Goal: Task Accomplishment & Management: Complete application form

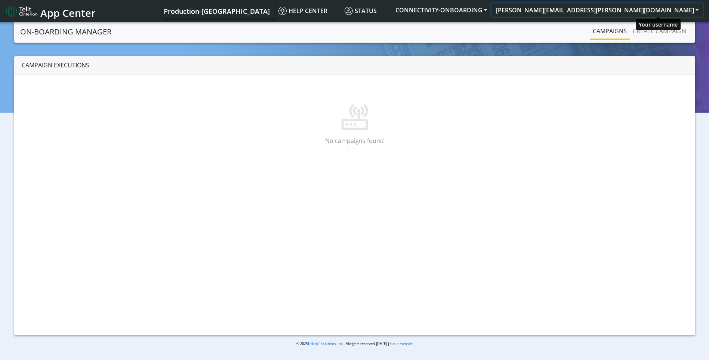
click at [657, 10] on button "[PERSON_NAME][EMAIL_ADDRESS][PERSON_NAME][DOMAIN_NAME]" at bounding box center [597, 9] width 212 height 13
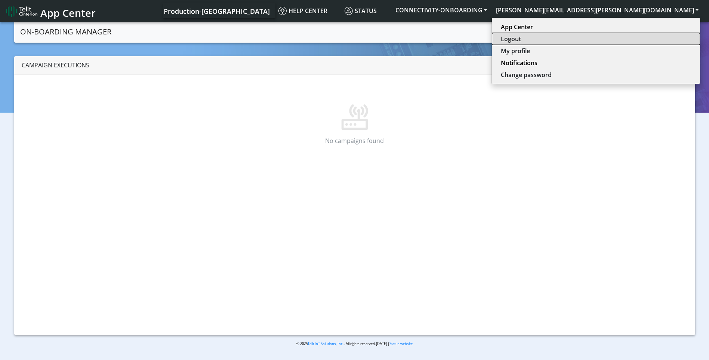
click at [651, 38] on button "Logout" at bounding box center [596, 39] width 208 height 12
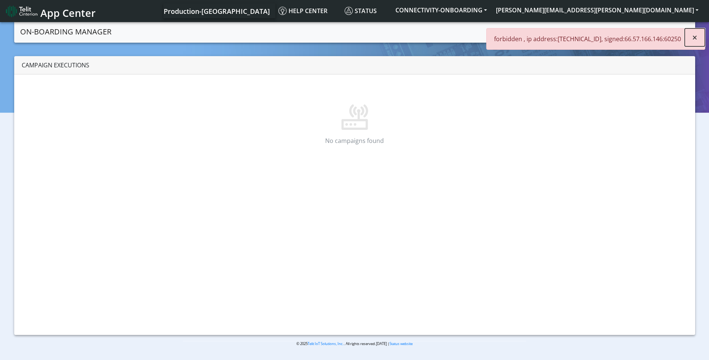
click at [694, 38] on span "×" at bounding box center [694, 37] width 5 height 12
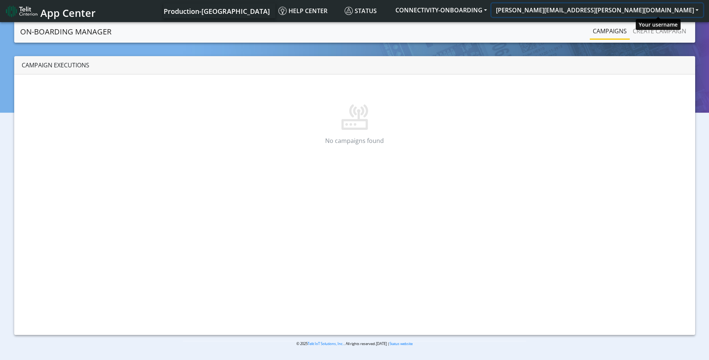
click at [632, 8] on button "[PERSON_NAME][EMAIL_ADDRESS][PERSON_NAME][DOMAIN_NAME]" at bounding box center [597, 9] width 212 height 13
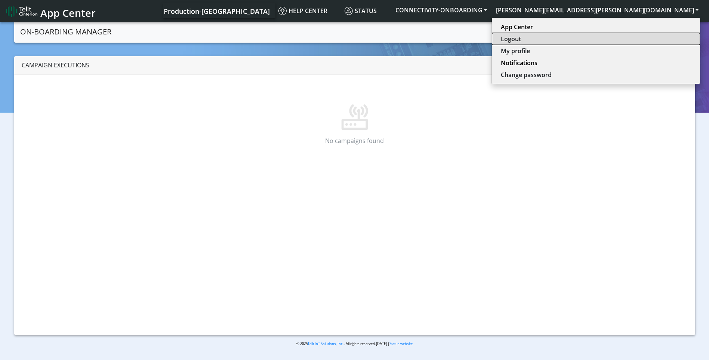
click at [643, 38] on button "Logout" at bounding box center [596, 39] width 208 height 12
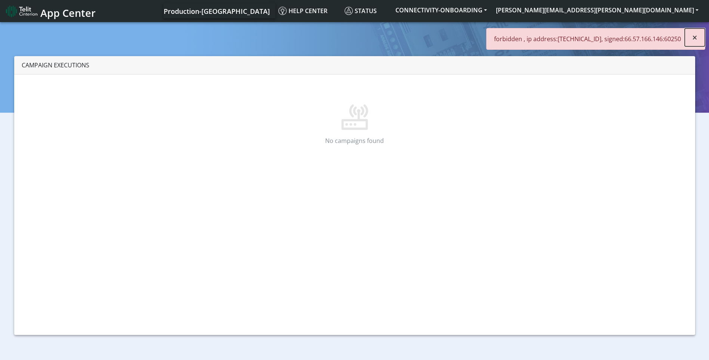
click at [697, 38] on button "×" at bounding box center [695, 37] width 20 height 18
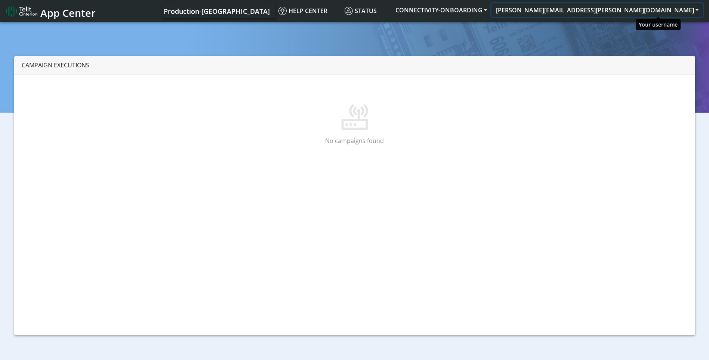
click at [657, 10] on button "[PERSON_NAME][EMAIL_ADDRESS][PERSON_NAME][DOMAIN_NAME]" at bounding box center [597, 9] width 212 height 13
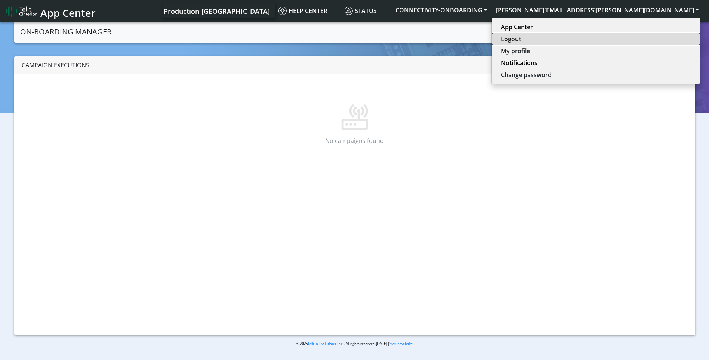
click at [653, 37] on button "Logout" at bounding box center [596, 39] width 208 height 12
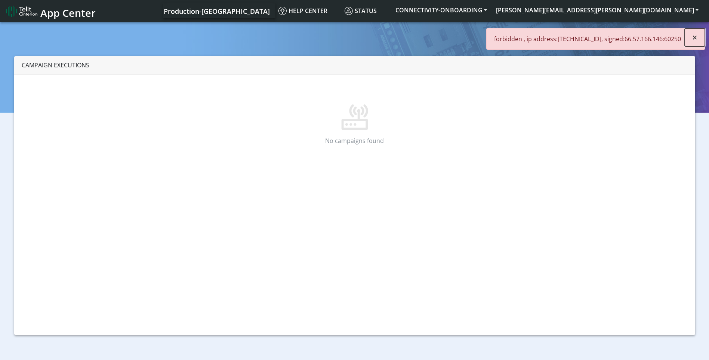
click at [701, 38] on button "×" at bounding box center [695, 37] width 20 height 18
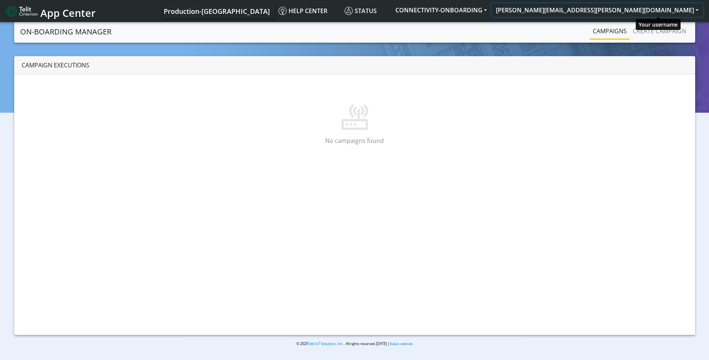
click at [658, 5] on button "[PERSON_NAME][EMAIL_ADDRESS][PERSON_NAME][DOMAIN_NAME]" at bounding box center [597, 9] width 212 height 13
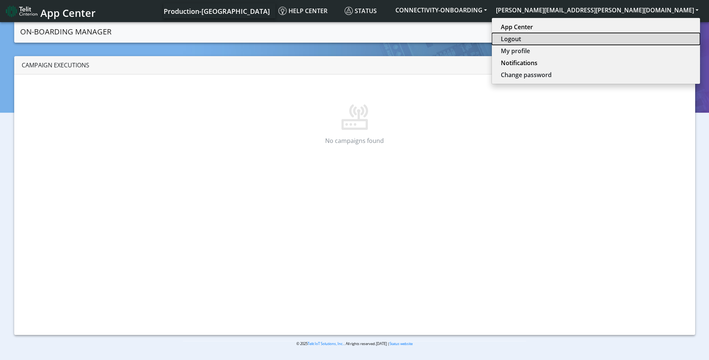
click at [644, 42] on button "Logout" at bounding box center [596, 39] width 208 height 12
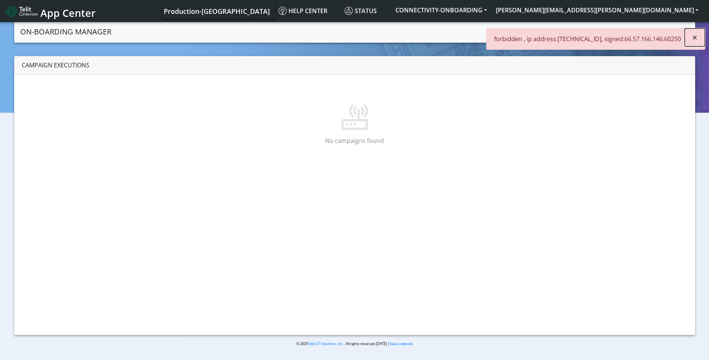
click at [694, 37] on span "×" at bounding box center [694, 37] width 5 height 12
click at [646, 7] on button "[PERSON_NAME][EMAIL_ADDRESS][PERSON_NAME][DOMAIN_NAME]" at bounding box center [597, 9] width 212 height 13
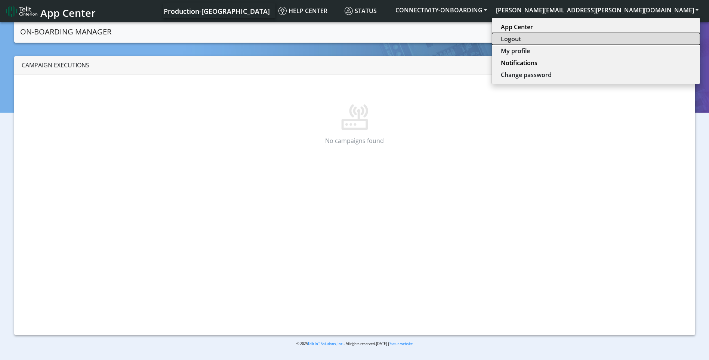
click at [645, 40] on button "Logout" at bounding box center [596, 39] width 208 height 12
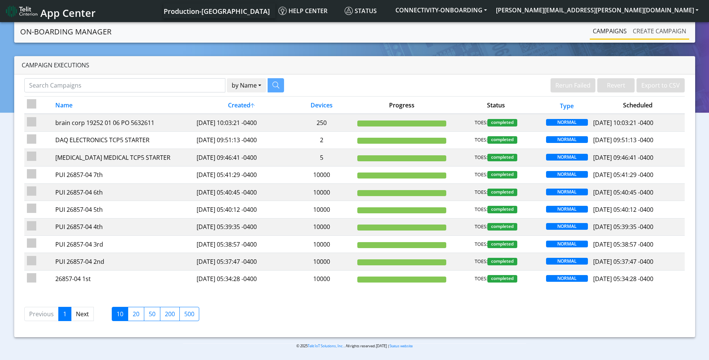
click at [663, 32] on link "Create campaign" at bounding box center [659, 31] width 59 height 15
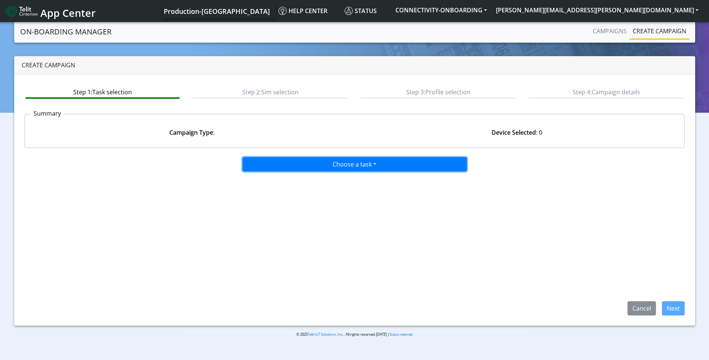
click at [366, 161] on button "Choose a task" at bounding box center [355, 164] width 224 height 14
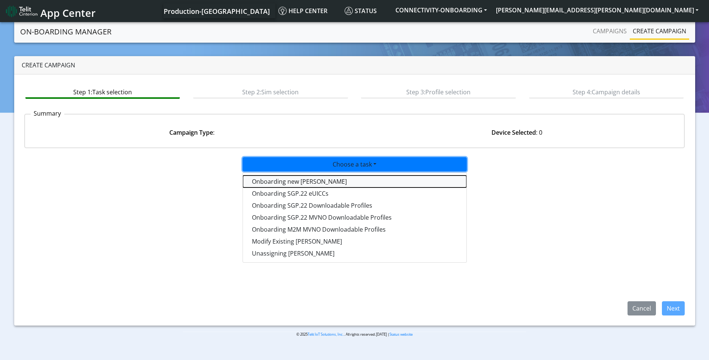
click at [324, 182] on tasktoes-dropdown "Onboarding new SIMs" at bounding box center [354, 181] width 223 height 12
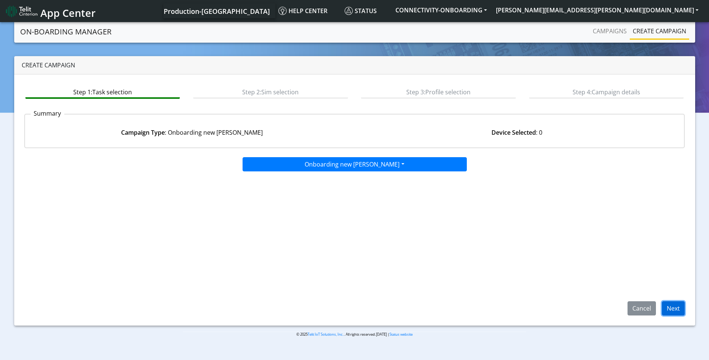
click at [681, 308] on button "Next" at bounding box center [673, 308] width 23 height 14
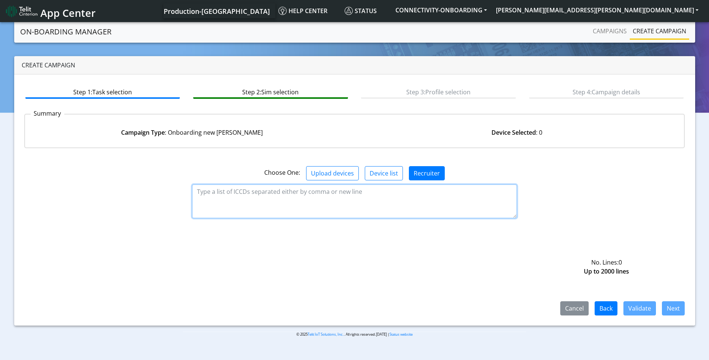
click at [286, 202] on textarea at bounding box center [354, 201] width 325 height 34
paste textarea "89358151000030731221 89358151000030731239 89358151000030731247 8935815100003073…"
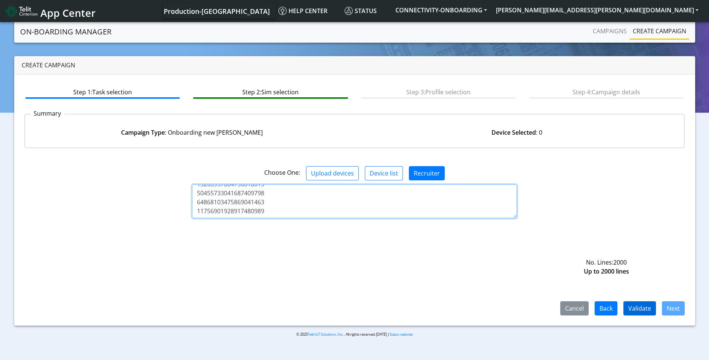
type textarea "89358151000030731221 89358151000030731239 89358151000030731247 8935815100003073…"
click at [645, 307] on button "Validate" at bounding box center [639, 308] width 33 height 14
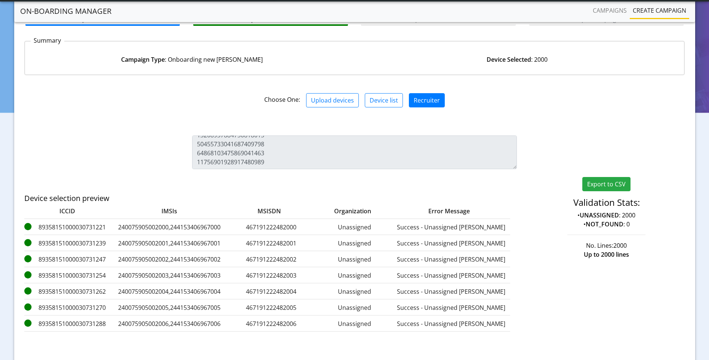
scroll to position [108, 0]
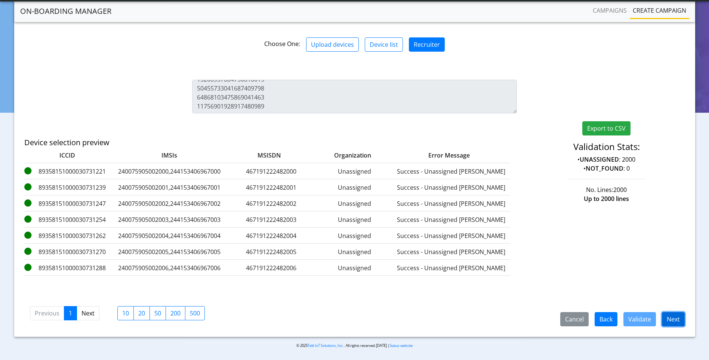
click at [678, 318] on button "Next" at bounding box center [673, 319] width 23 height 14
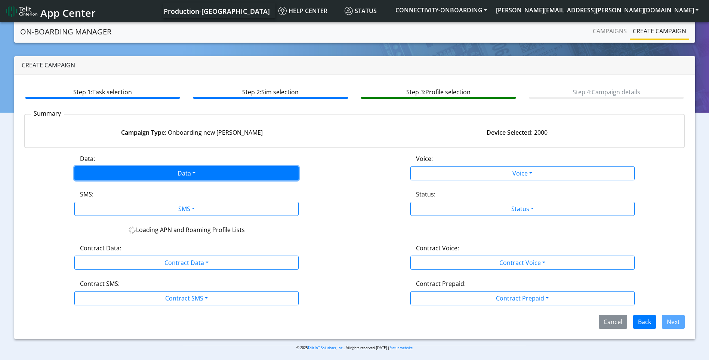
click at [186, 176] on button "Data" at bounding box center [186, 173] width 224 height 14
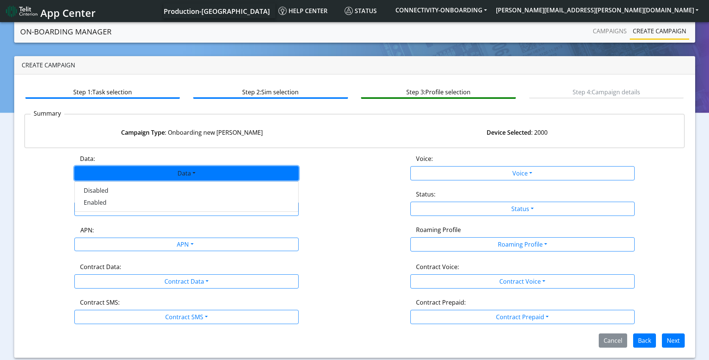
click at [137, 208] on div "Disabled Enabled" at bounding box center [186, 196] width 224 height 31
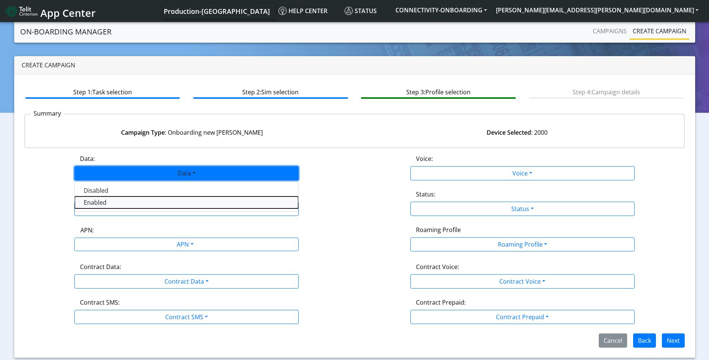
click at [155, 204] on button "Enabled" at bounding box center [186, 202] width 223 height 12
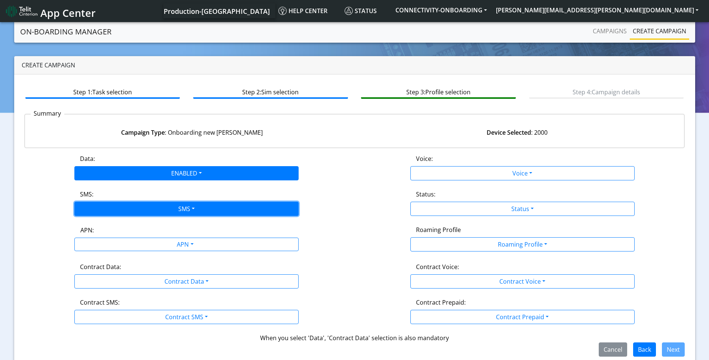
click at [180, 204] on button "SMS" at bounding box center [186, 208] width 224 height 14
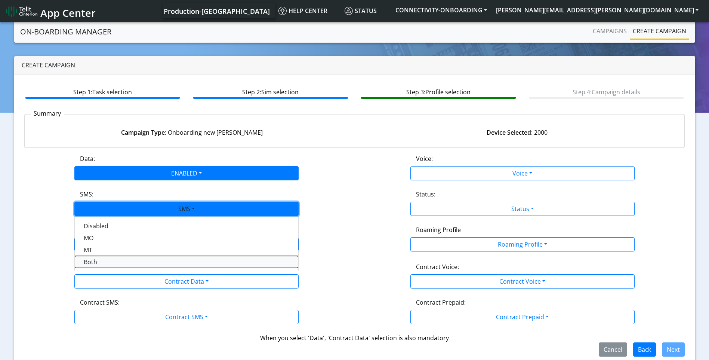
drag, startPoint x: 120, startPoint y: 261, endPoint x: 141, endPoint y: 255, distance: 22.3
click at [121, 261] on button "Both" at bounding box center [186, 262] width 223 height 12
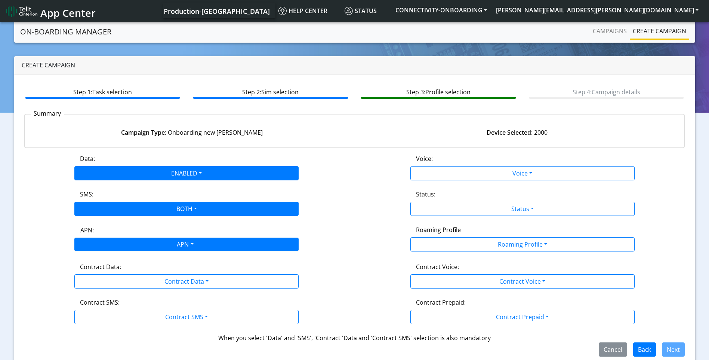
click at [173, 242] on div "APN" at bounding box center [184, 245] width 237 height 15
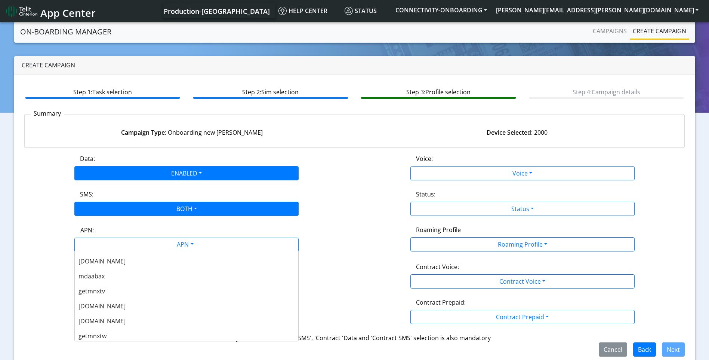
scroll to position [149, 0]
click at [130, 303] on div "nxtesim1.net" at bounding box center [186, 303] width 223 height 15
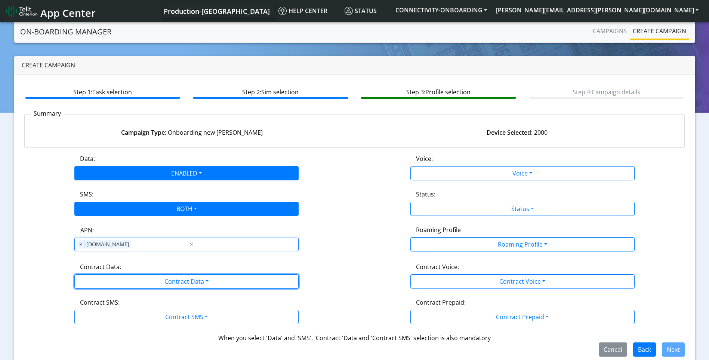
drag, startPoint x: 180, startPoint y: 278, endPoint x: 165, endPoint y: 295, distance: 23.3
click at [181, 278] on button "Contract Data" at bounding box center [186, 281] width 224 height 14
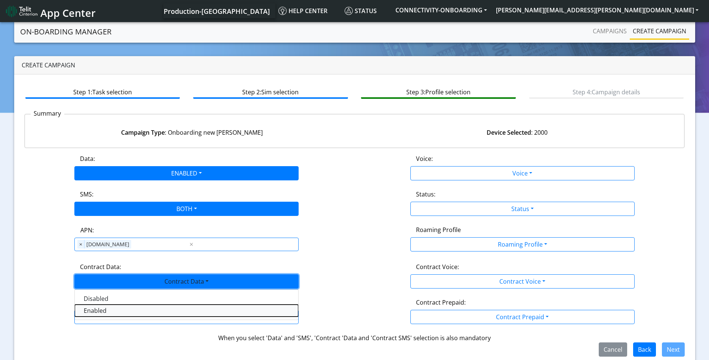
click at [132, 308] on Dataenabled-dropdown "Enabled" at bounding box center [186, 310] width 223 height 12
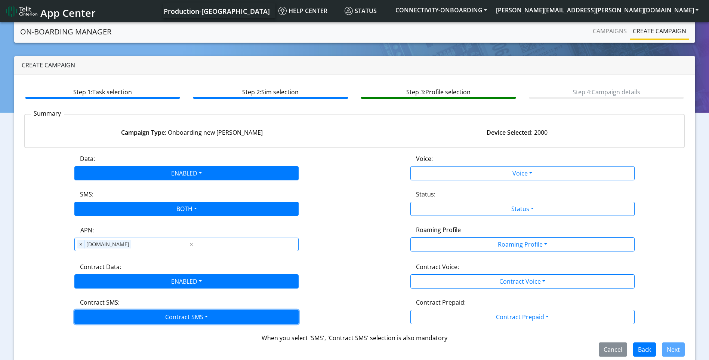
click at [182, 312] on button "Contract SMS" at bounding box center [186, 316] width 224 height 14
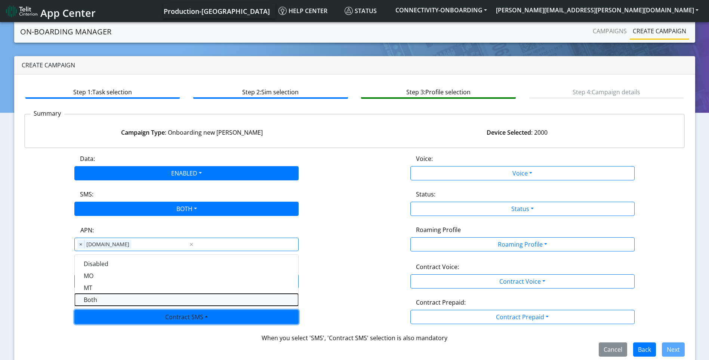
click at [114, 296] on SMSboth-dropdown "Both" at bounding box center [186, 299] width 223 height 12
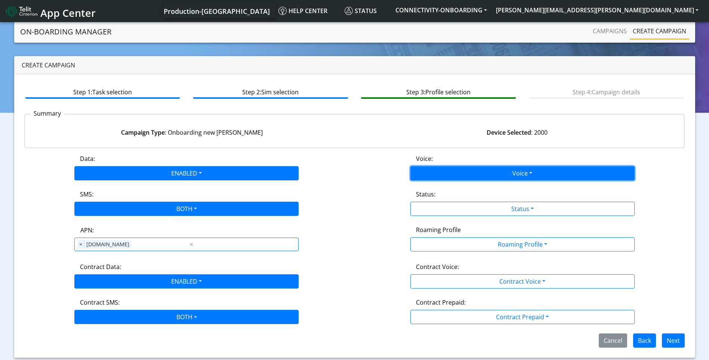
click at [503, 174] on button "Voice" at bounding box center [522, 173] width 224 height 14
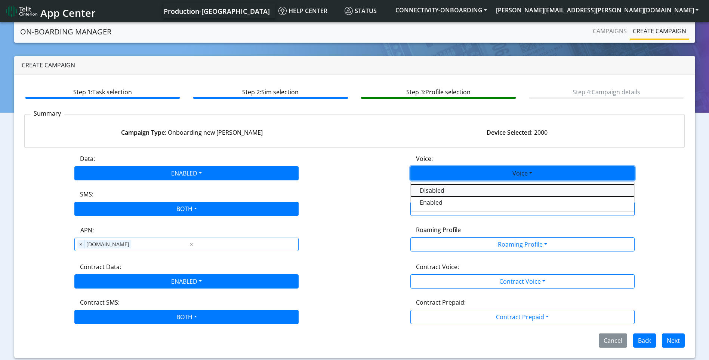
click at [451, 189] on button "Disabled" at bounding box center [522, 190] width 223 height 12
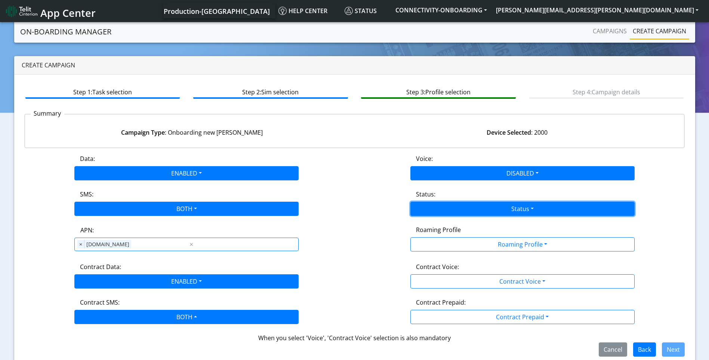
click at [509, 208] on button "Status" at bounding box center [522, 208] width 224 height 14
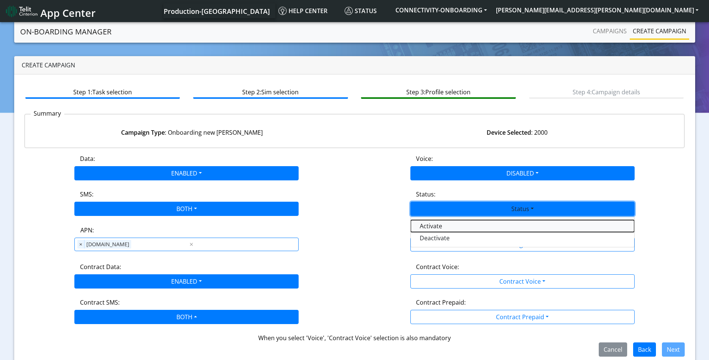
click at [454, 226] on button "Activate" at bounding box center [522, 226] width 223 height 12
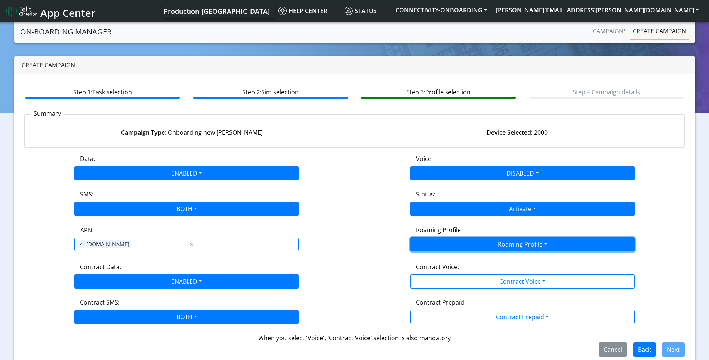
click at [492, 240] on button "Roaming Profile" at bounding box center [522, 244] width 224 height 14
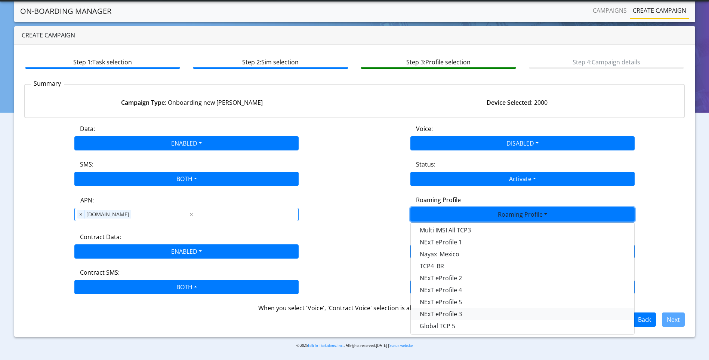
scroll to position [210, 0]
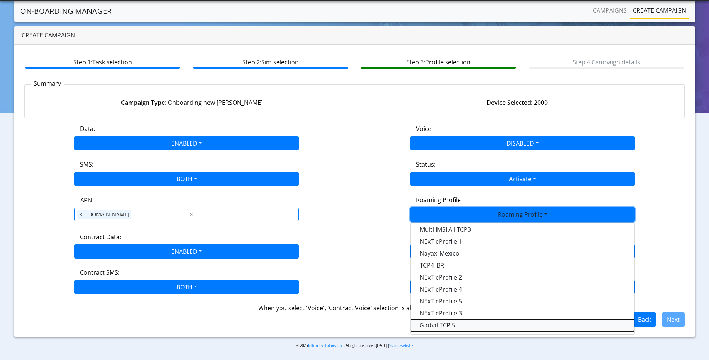
click at [457, 324] on Profile-dropdown "Global TCP 5" at bounding box center [522, 325] width 223 height 12
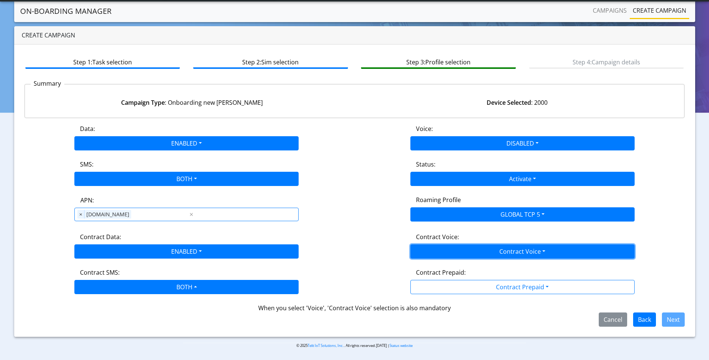
click at [502, 253] on button "Contract Voice" at bounding box center [522, 251] width 224 height 14
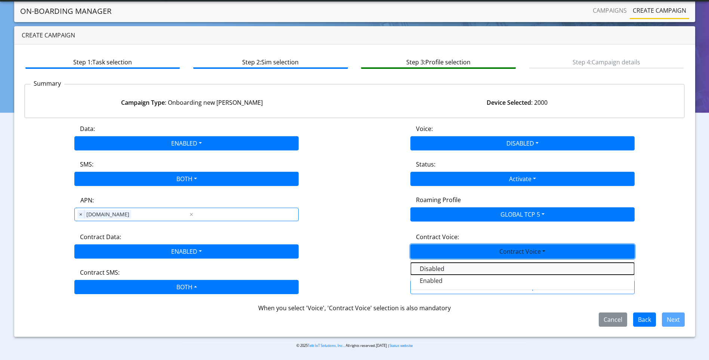
click at [451, 266] on Voicedisabled-dropdown "Disabled" at bounding box center [522, 268] width 223 height 12
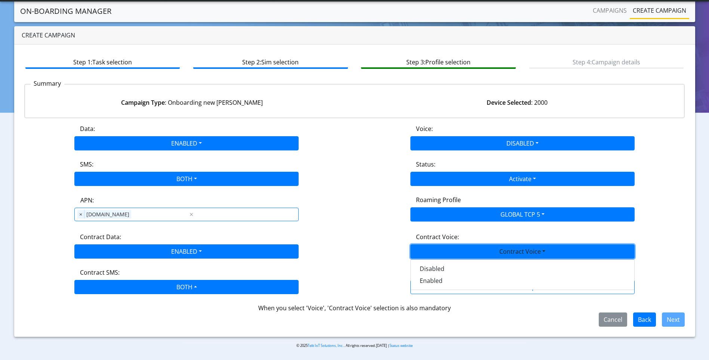
scroll to position [0, 0]
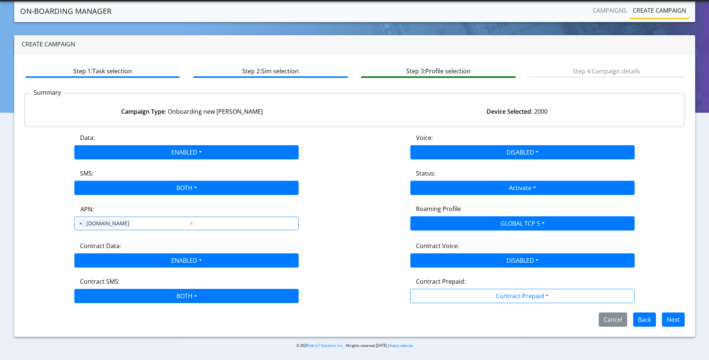
click at [488, 286] on div "Contract Prepaid:" at bounding box center [522, 283] width 224 height 12
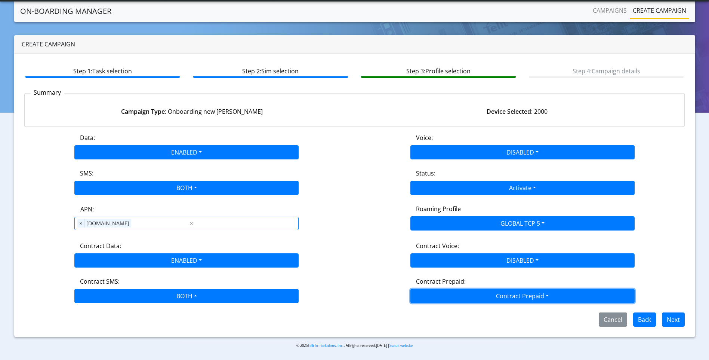
click at [493, 292] on button "Contract Prepaid" at bounding box center [522, 296] width 224 height 14
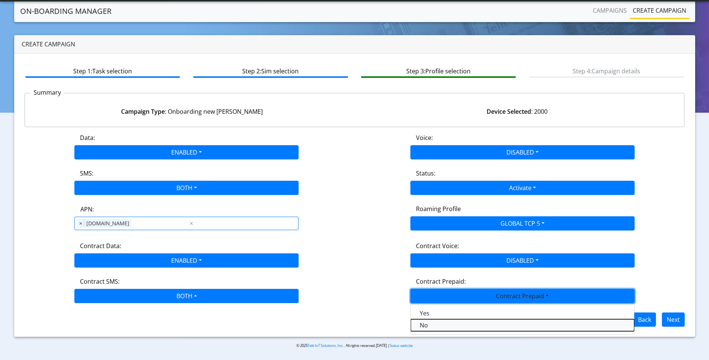
click at [445, 323] on Prepaidnotprepaid-dropdown "No" at bounding box center [522, 325] width 223 height 12
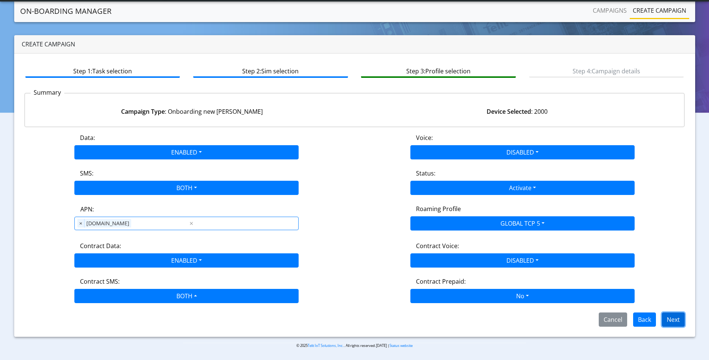
click at [670, 315] on button "Next" at bounding box center [673, 319] width 23 height 14
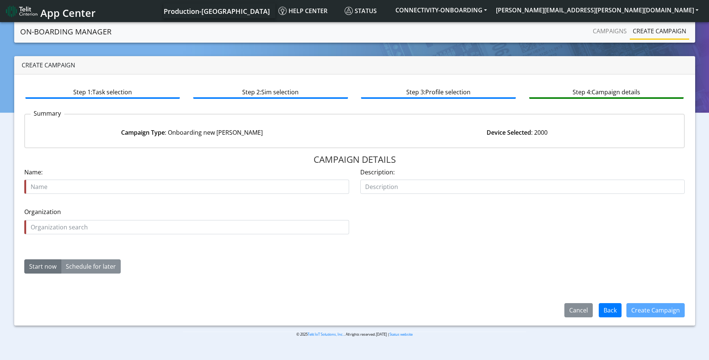
click at [73, 189] on input "text" at bounding box center [186, 186] width 325 height 14
type input "teletrac uk 28852 01"
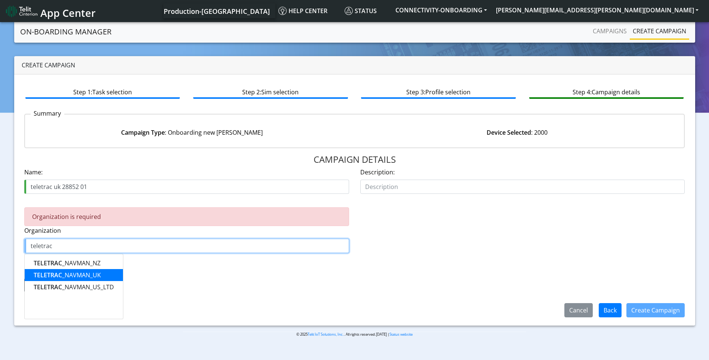
click at [104, 275] on button "TELETRAC _NAVMAN_UK" at bounding box center [74, 275] width 98 height 12
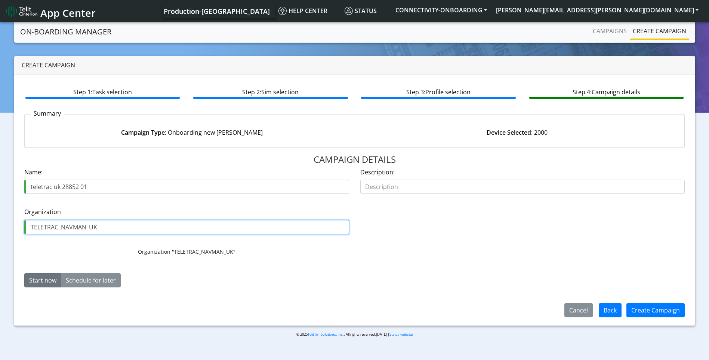
type input "TELETRAC_NAVMAN_UK"
click at [34, 280] on button "Start now" at bounding box center [42, 280] width 37 height 14
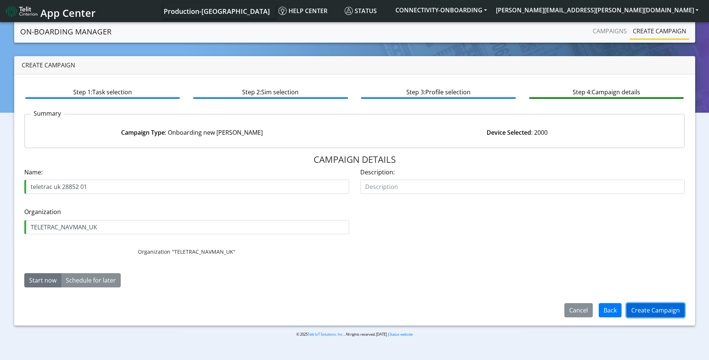
click at [644, 308] on button "Create Campaign" at bounding box center [655, 310] width 58 height 14
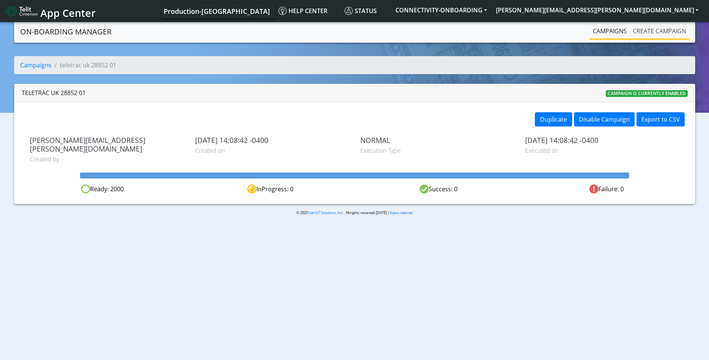
click at [664, 31] on link "Create campaign" at bounding box center [659, 31] width 59 height 15
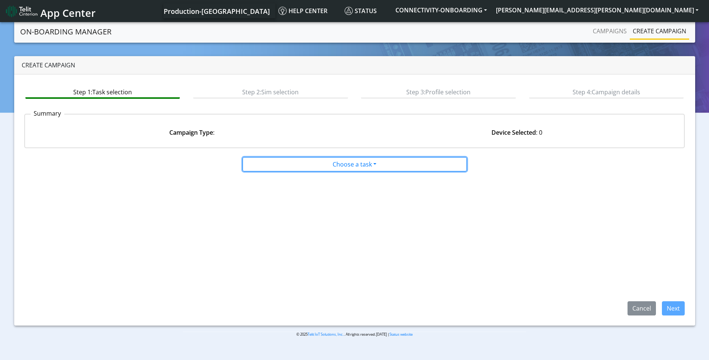
drag, startPoint x: 347, startPoint y: 166, endPoint x: 343, endPoint y: 171, distance: 6.7
click at [347, 166] on button "Choose a task" at bounding box center [355, 164] width 224 height 14
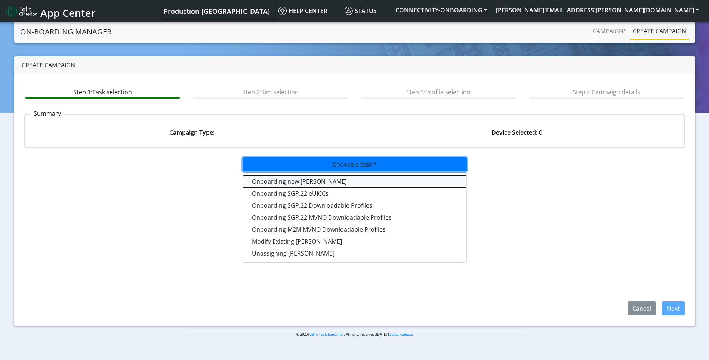
click at [306, 184] on tasktoes-dropdown "Onboarding new SIMs" at bounding box center [354, 181] width 223 height 12
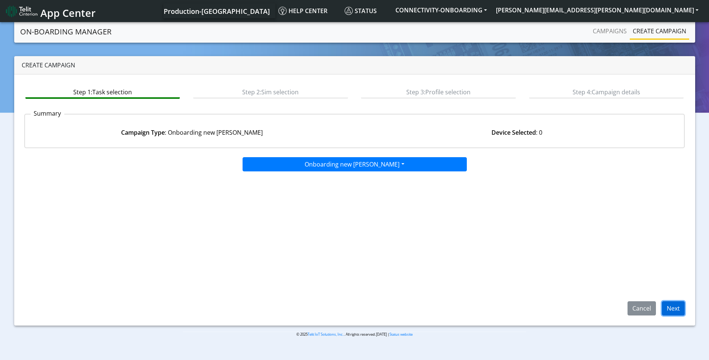
click at [672, 311] on button "Next" at bounding box center [673, 308] width 23 height 14
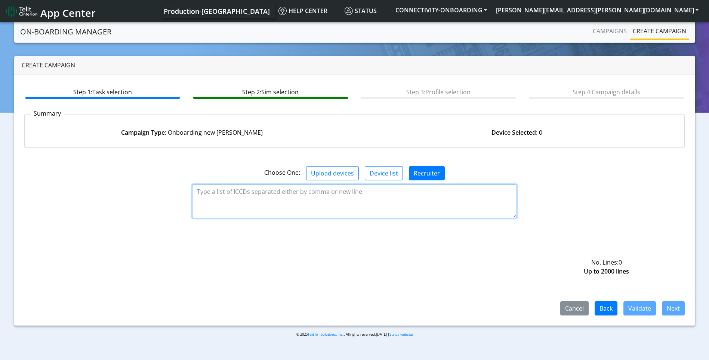
click at [254, 195] on textarea at bounding box center [354, 201] width 325 height 34
paste textarea "89358151000030861226 89358151000030861234 89358151000030861242 8935815100003086…"
type textarea "89358151000030861226 89358151000030861234 89358151000030861242 8935815100003086…"
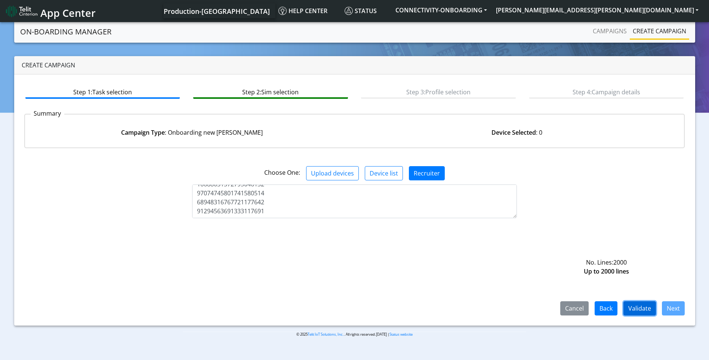
click at [642, 307] on button "Validate" at bounding box center [639, 308] width 33 height 14
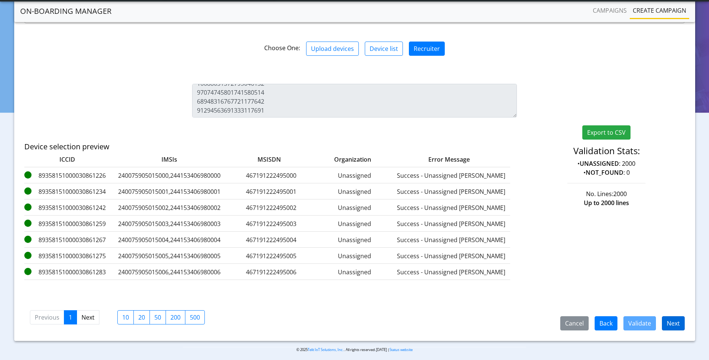
scroll to position [108, 0]
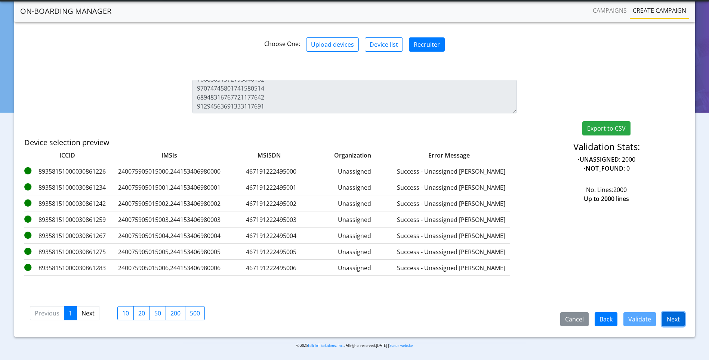
click at [675, 319] on button "Next" at bounding box center [673, 319] width 23 height 14
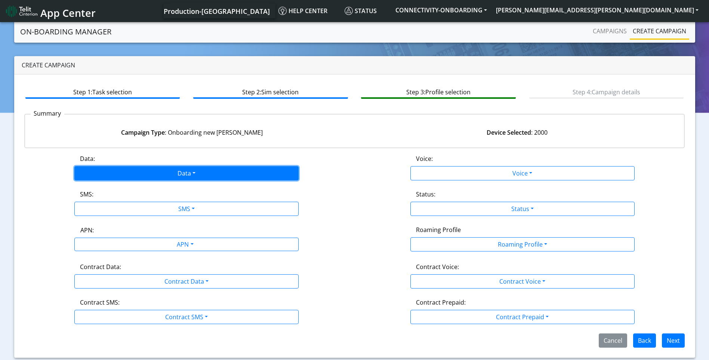
click at [201, 177] on button "Data" at bounding box center [186, 173] width 224 height 14
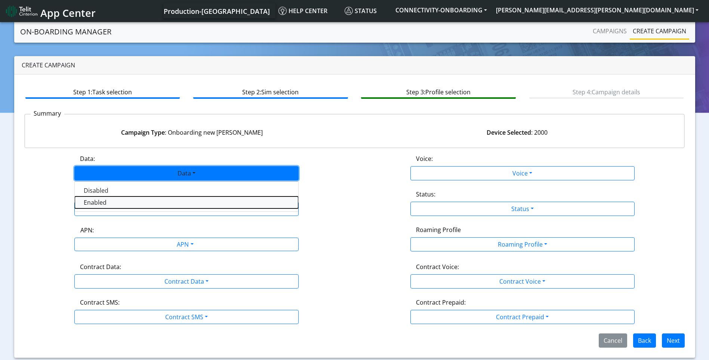
click at [135, 208] on div "Disabled Enabled" at bounding box center [186, 196] width 224 height 31
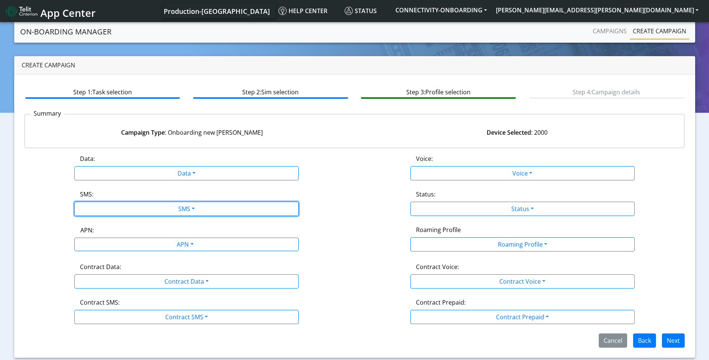
drag, startPoint x: 169, startPoint y: 204, endPoint x: 167, endPoint y: 229, distance: 24.3
click at [169, 204] on button "SMS" at bounding box center [186, 208] width 224 height 14
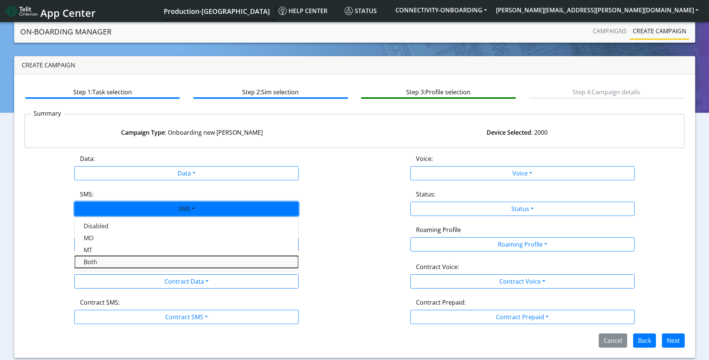
drag, startPoint x: 120, startPoint y: 262, endPoint x: 176, endPoint y: 243, distance: 59.6
click at [120, 262] on button "Both" at bounding box center [186, 262] width 223 height 12
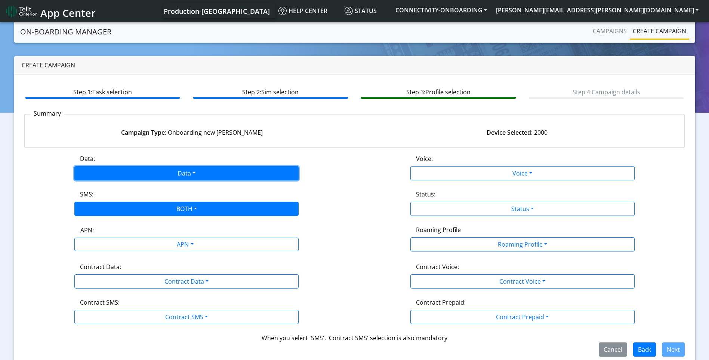
click at [185, 172] on button "Data" at bounding box center [186, 173] width 224 height 14
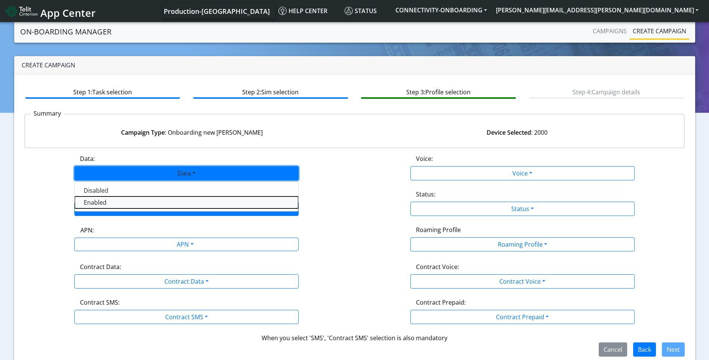
click at [121, 201] on button "Enabled" at bounding box center [186, 202] width 223 height 12
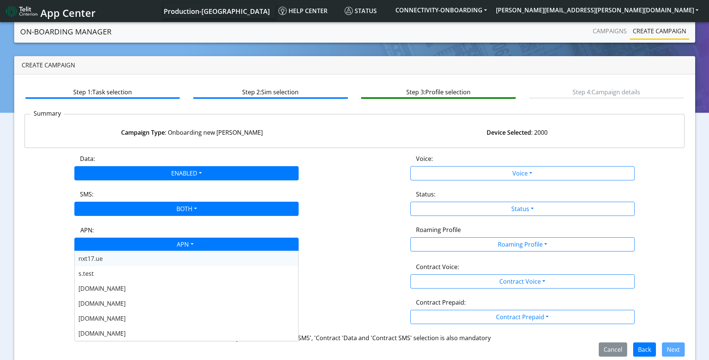
click at [190, 244] on div "APN" at bounding box center [184, 245] width 237 height 15
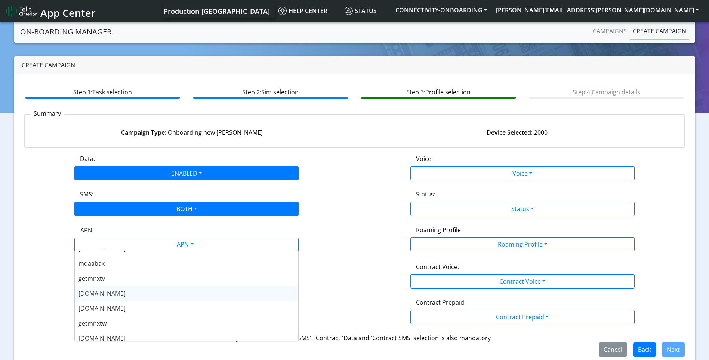
scroll to position [149, 0]
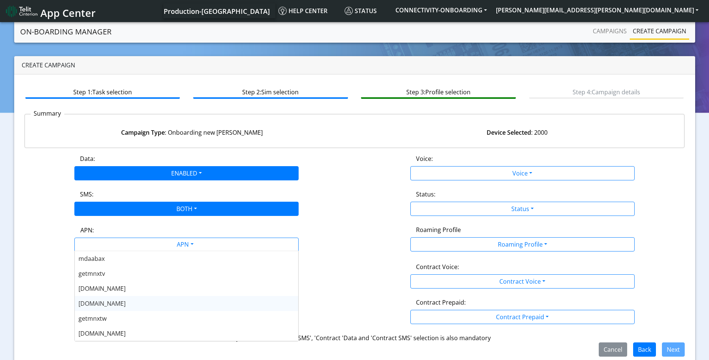
click at [120, 304] on div "nxtesim1.net" at bounding box center [186, 303] width 223 height 15
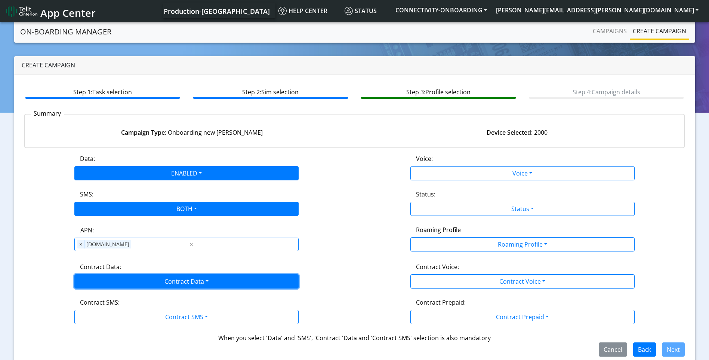
click at [198, 278] on button "Contract Data" at bounding box center [186, 281] width 224 height 14
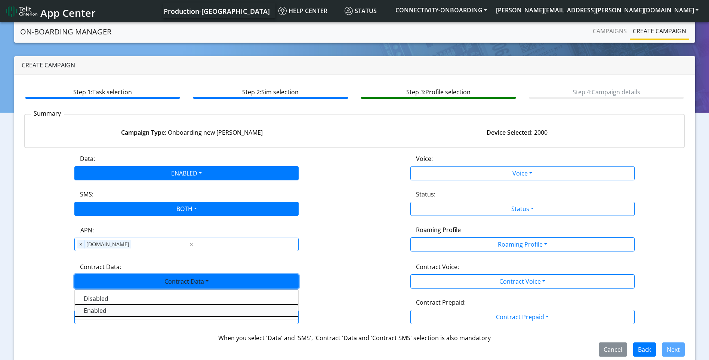
click at [117, 312] on Dataenabled-dropdown "Enabled" at bounding box center [186, 310] width 223 height 12
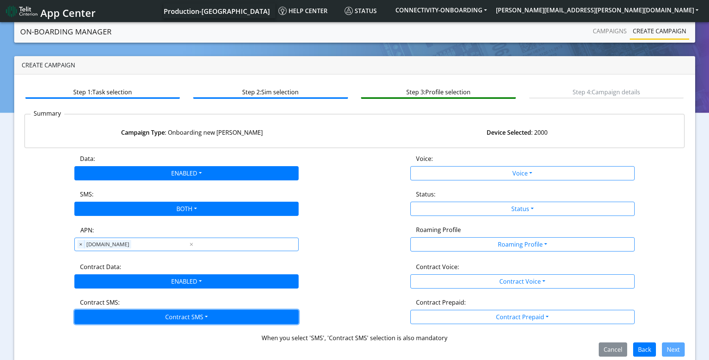
click at [149, 317] on button "Contract SMS" at bounding box center [186, 316] width 224 height 14
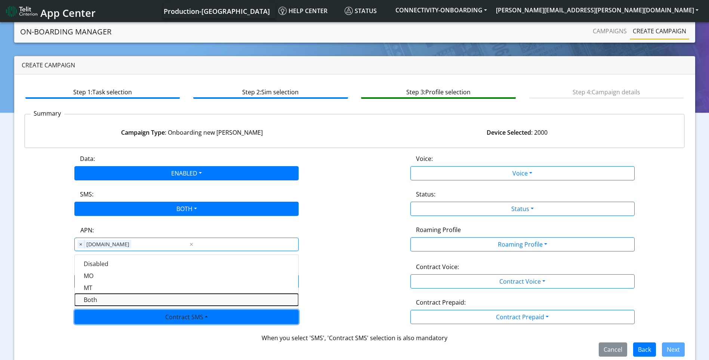
click at [100, 300] on SMSboth-dropdown "Both" at bounding box center [186, 299] width 223 height 12
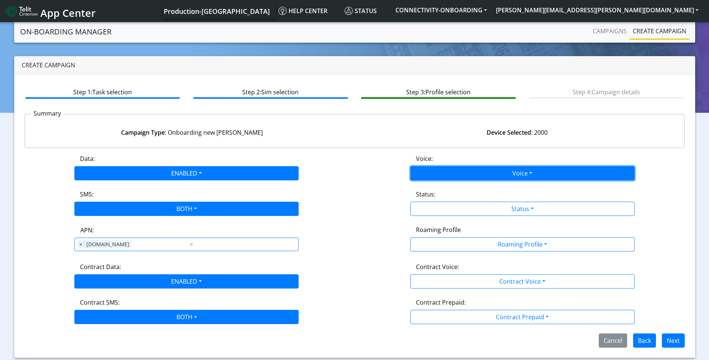
click at [503, 170] on button "Voice" at bounding box center [522, 173] width 224 height 14
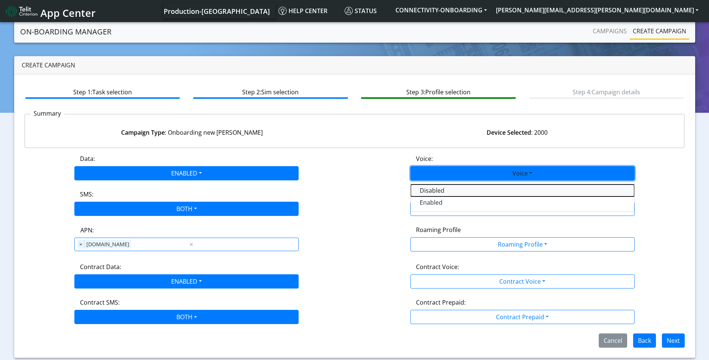
click at [451, 186] on button "Disabled" at bounding box center [522, 190] width 223 height 12
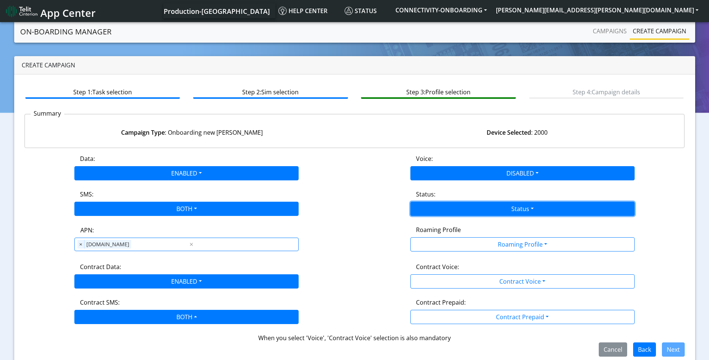
click at [505, 212] on button "Status" at bounding box center [522, 208] width 224 height 14
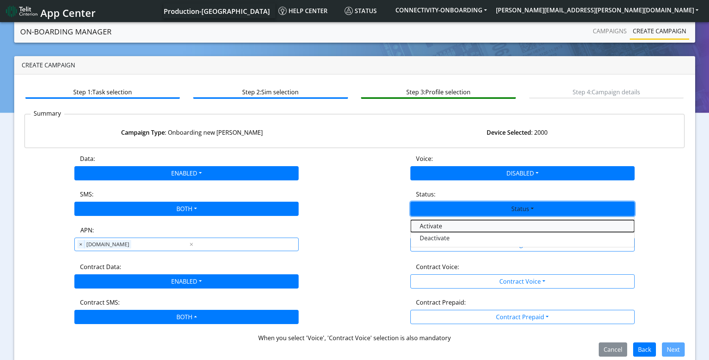
click at [457, 227] on button "Activate" at bounding box center [522, 226] width 223 height 12
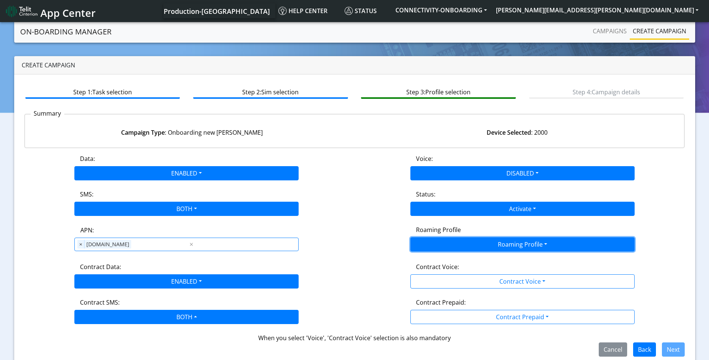
click at [493, 244] on button "Roaming Profile" at bounding box center [522, 244] width 224 height 14
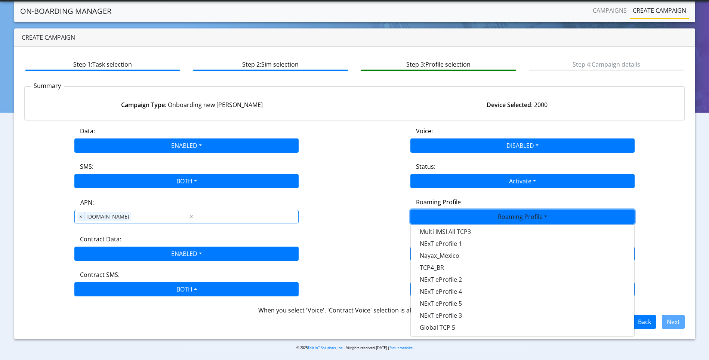
scroll to position [9, 0]
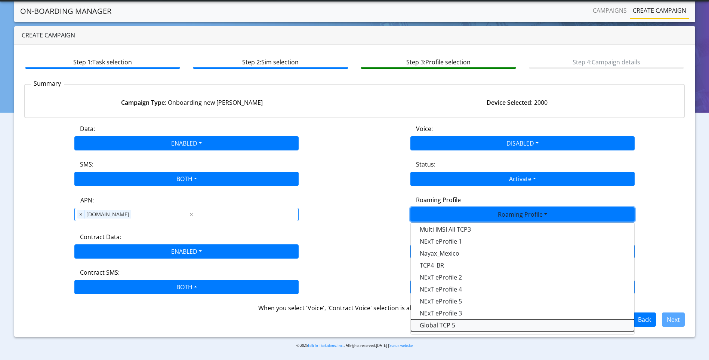
click at [451, 324] on Profile-dropdown "Global TCP 5" at bounding box center [522, 325] width 223 height 12
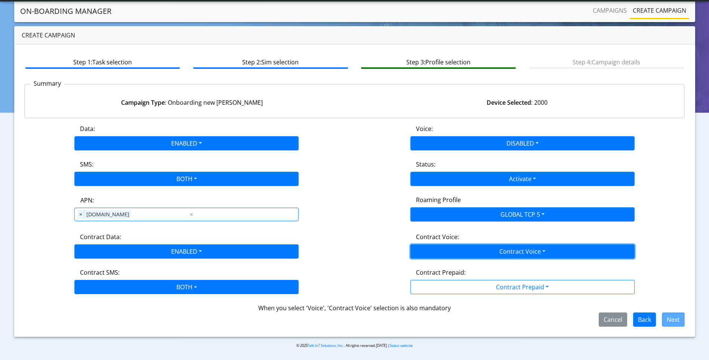
click at [499, 253] on button "Contract Voice" at bounding box center [522, 251] width 224 height 14
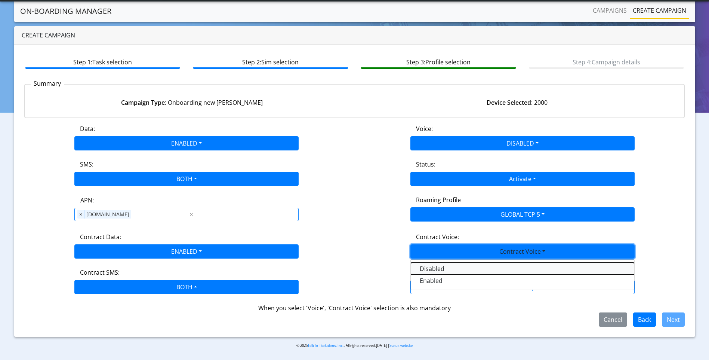
drag, startPoint x: 450, startPoint y: 265, endPoint x: 475, endPoint y: 276, distance: 27.3
click at [451, 266] on Voicedisabled-dropdown "Disabled" at bounding box center [522, 268] width 223 height 12
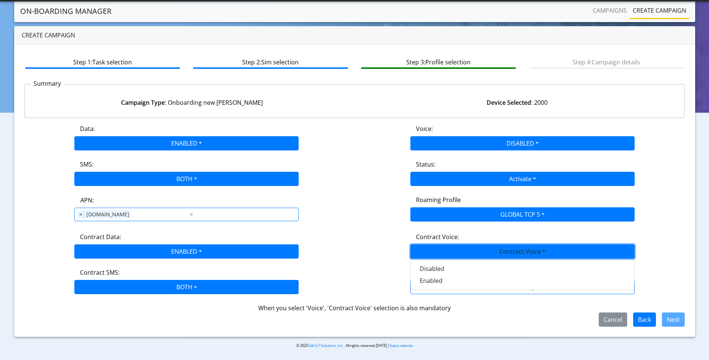
scroll to position [0, 0]
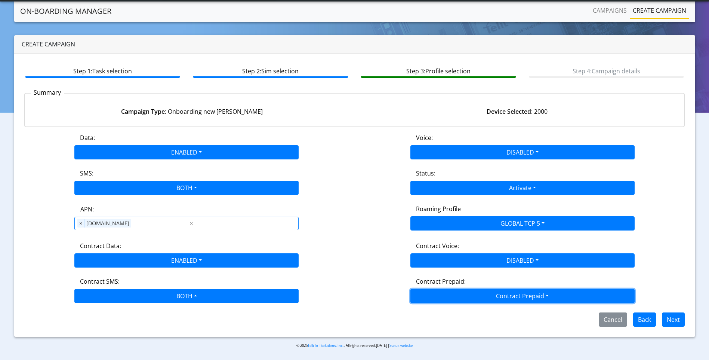
click at [507, 291] on button "Contract Prepaid" at bounding box center [522, 296] width 224 height 14
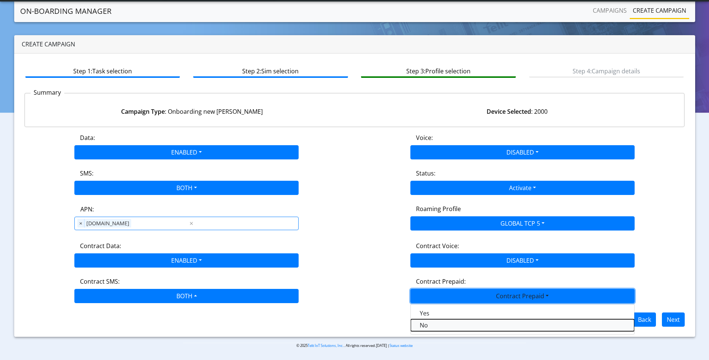
click at [437, 326] on Prepaidnotprepaid-dropdown "No" at bounding box center [522, 325] width 223 height 12
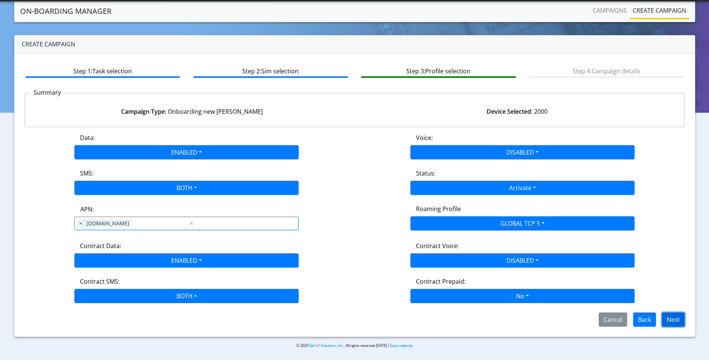
click at [682, 317] on button "Next" at bounding box center [673, 319] width 23 height 14
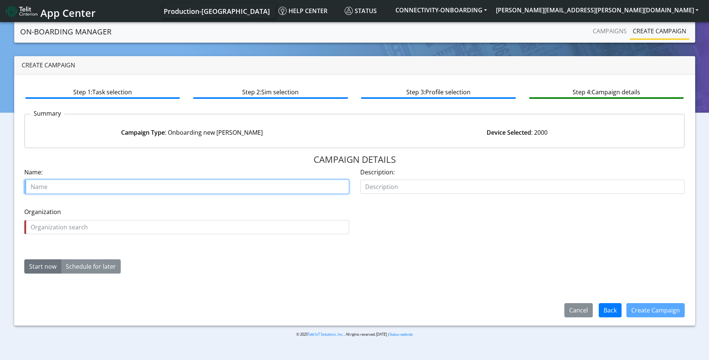
click at [103, 179] on input "text" at bounding box center [186, 186] width 325 height 14
type input "teletrac uk 28552 01 second 2k"
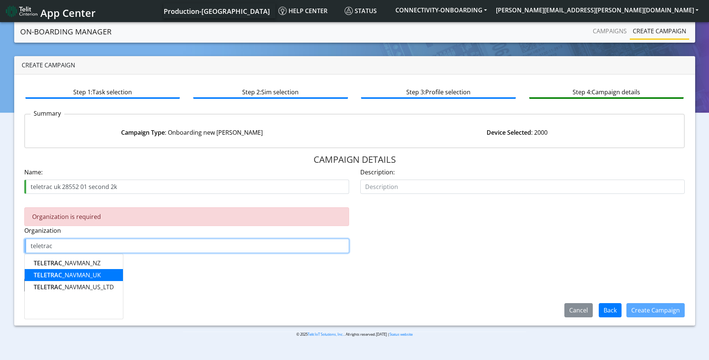
click at [94, 274] on ngb-highlight "TELETRAC _NAVMAN_UK" at bounding box center [67, 275] width 67 height 8
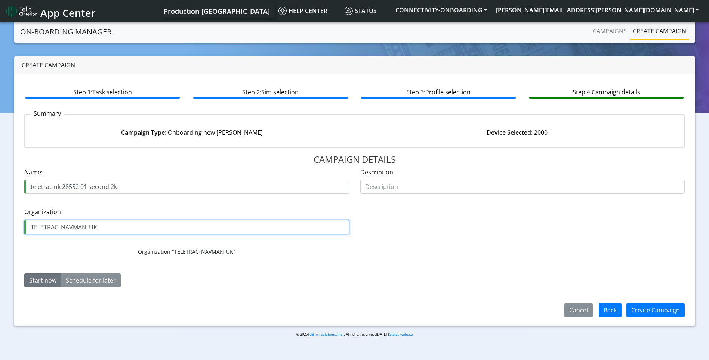
type input "TELETRAC_NAVMAN_UK"
click at [36, 282] on button "Start now" at bounding box center [42, 280] width 37 height 14
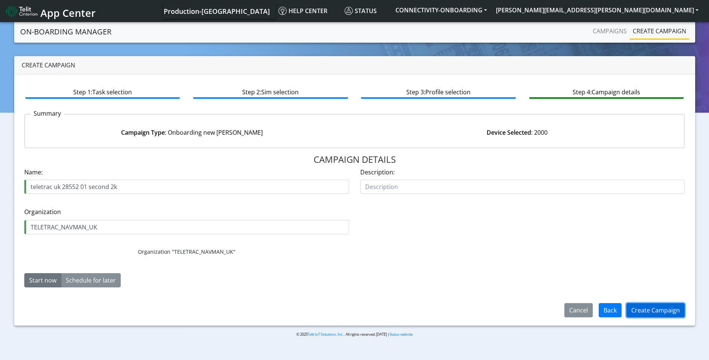
click at [648, 309] on button "Create Campaign" at bounding box center [655, 310] width 58 height 14
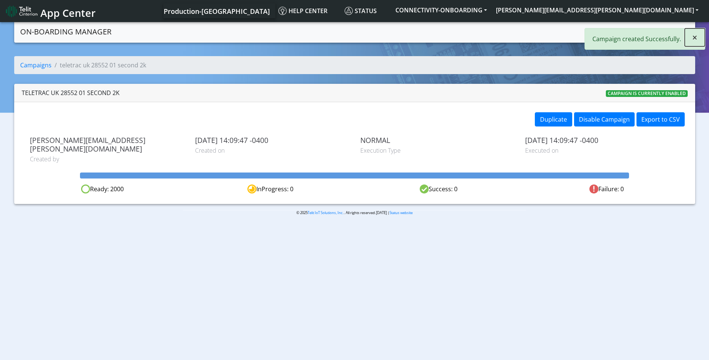
drag, startPoint x: 695, startPoint y: 36, endPoint x: 673, endPoint y: 37, distance: 22.1
click at [695, 36] on span "×" at bounding box center [694, 37] width 5 height 12
click at [661, 31] on link "Create campaign" at bounding box center [659, 31] width 59 height 15
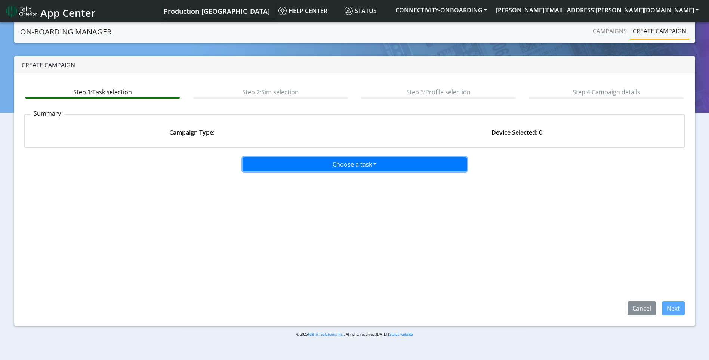
click at [359, 163] on button "Choose a task" at bounding box center [355, 164] width 224 height 14
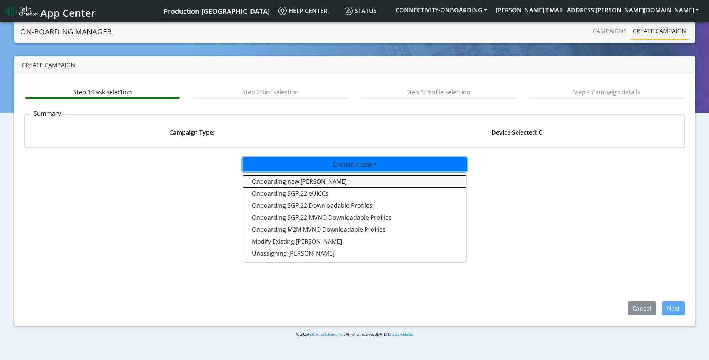
click at [318, 185] on tasktoes-dropdown "Onboarding new SIMs" at bounding box center [354, 181] width 223 height 12
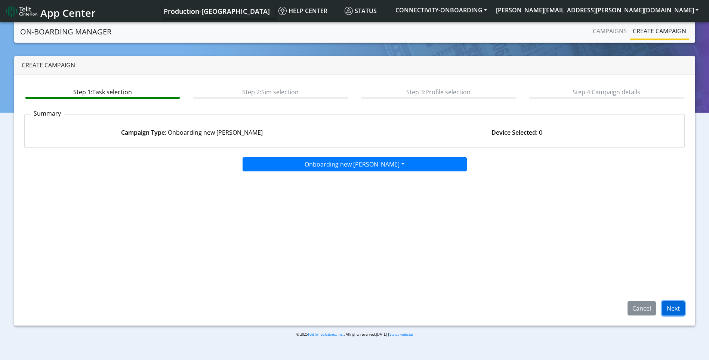
click at [675, 305] on button "Next" at bounding box center [673, 308] width 23 height 14
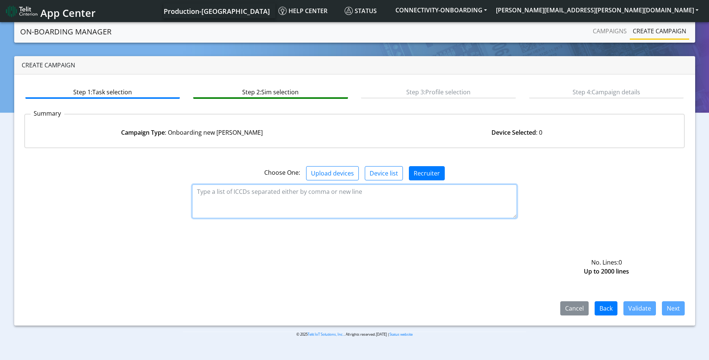
click at [300, 200] on textarea at bounding box center [354, 201] width 325 height 34
paste textarea "89358151000030881224 89358151000030881232 89358151000030881240 8935815100003088…"
type textarea "89358151000030881224 89358151000030881232 89358151000030881240 8935815100003088…"
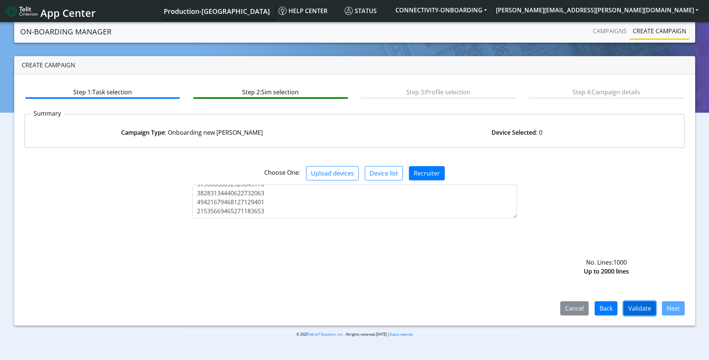
click at [640, 307] on button "Validate" at bounding box center [639, 308] width 33 height 14
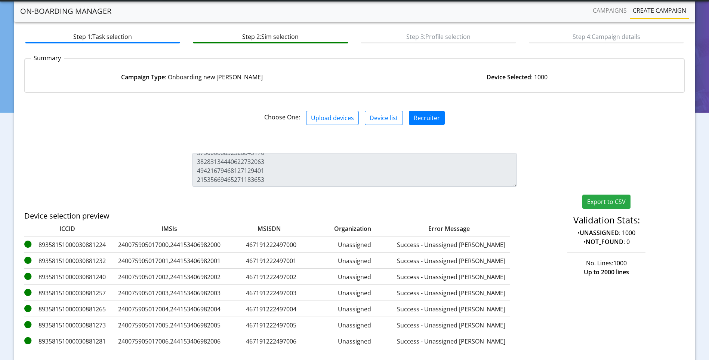
scroll to position [108, 0]
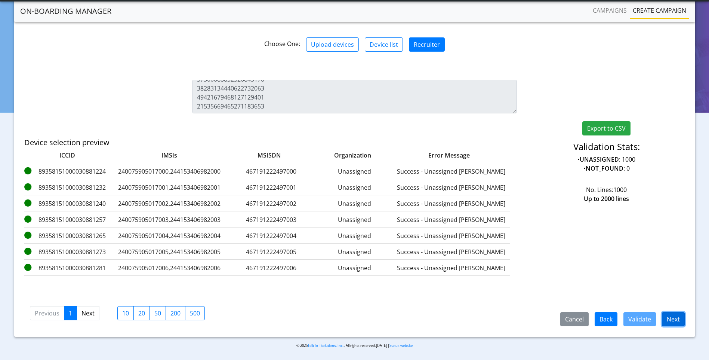
click at [666, 320] on button "Next" at bounding box center [673, 319] width 23 height 14
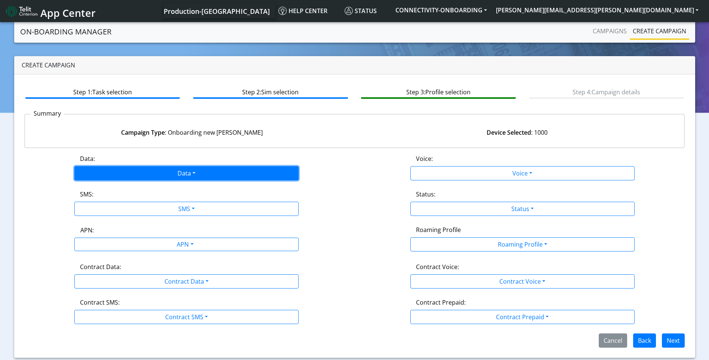
click at [201, 172] on button "Data" at bounding box center [186, 173] width 224 height 14
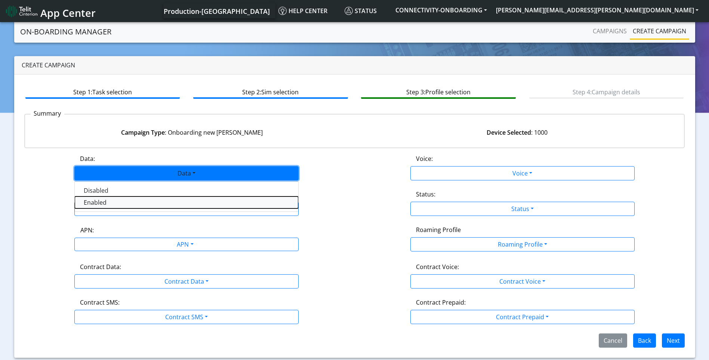
click at [150, 207] on button "Enabled" at bounding box center [186, 202] width 223 height 12
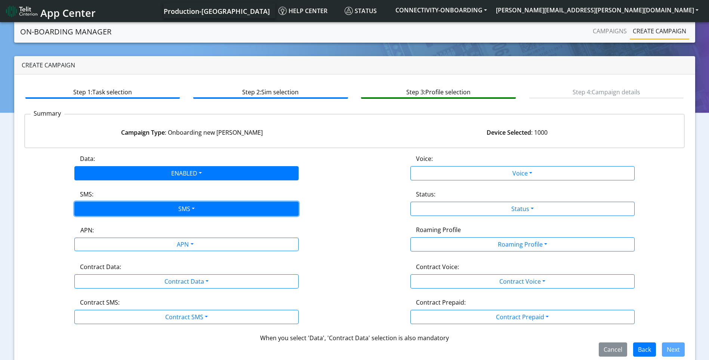
click at [192, 207] on button "SMS" at bounding box center [186, 208] width 224 height 14
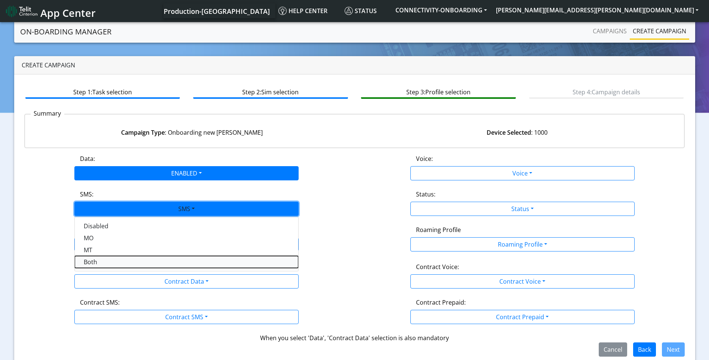
click at [112, 263] on button "Both" at bounding box center [186, 262] width 223 height 12
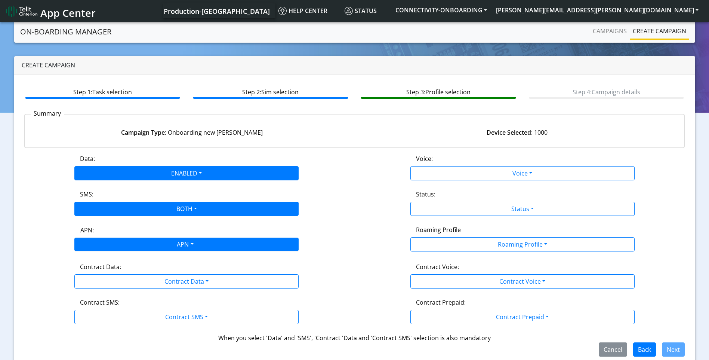
click at [180, 248] on div "APN" at bounding box center [184, 245] width 237 height 15
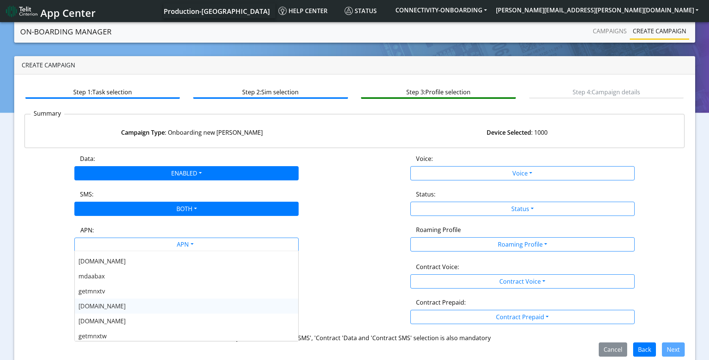
scroll to position [149, 0]
click at [127, 306] on div "nxtesim1.net" at bounding box center [186, 303] width 223 height 15
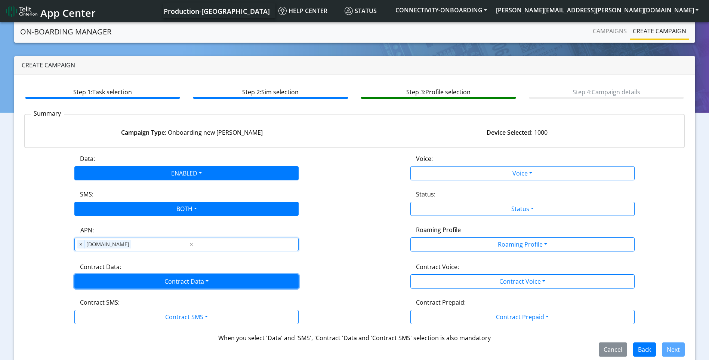
click at [203, 282] on button "Contract Data" at bounding box center [186, 281] width 224 height 14
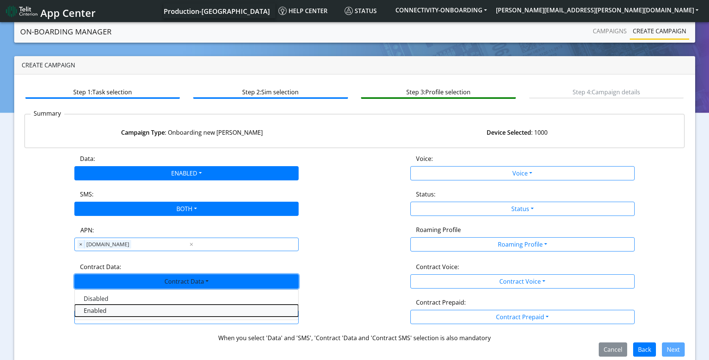
click at [133, 310] on Dataenabled-dropdown "Enabled" at bounding box center [186, 310] width 223 height 12
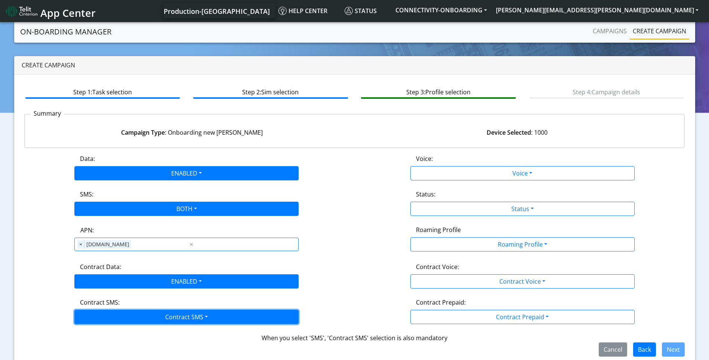
click at [179, 316] on button "Contract SMS" at bounding box center [186, 316] width 224 height 14
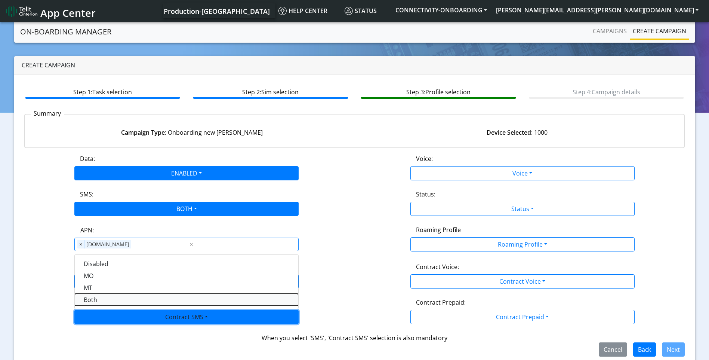
click at [98, 303] on SMSboth-dropdown "Both" at bounding box center [186, 299] width 223 height 12
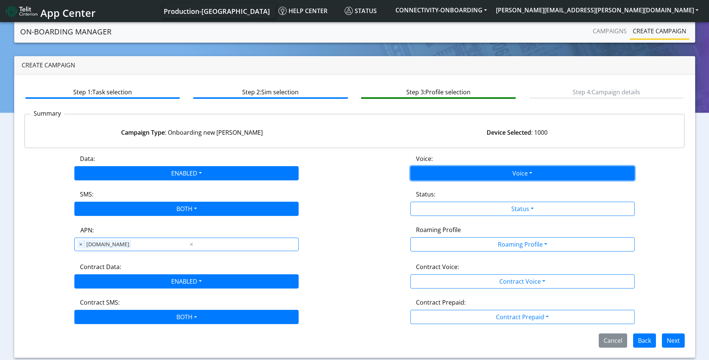
drag, startPoint x: 501, startPoint y: 168, endPoint x: 490, endPoint y: 174, distance: 12.4
click at [502, 168] on button "Voice" at bounding box center [522, 173] width 224 height 14
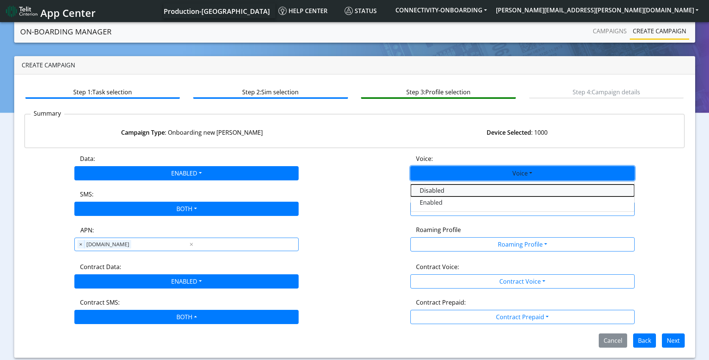
drag, startPoint x: 444, startPoint y: 191, endPoint x: 457, endPoint y: 194, distance: 13.3
click at [444, 191] on button "Disabled" at bounding box center [522, 190] width 223 height 12
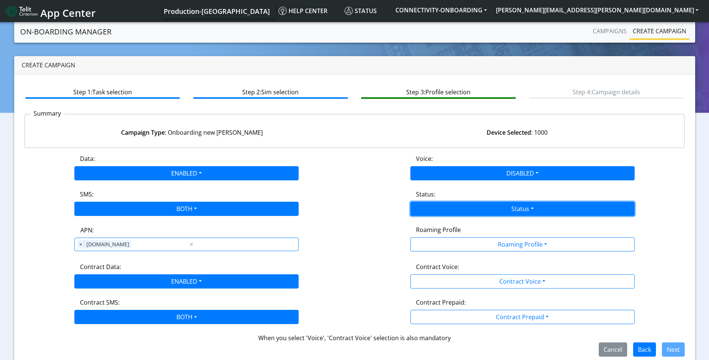
click at [501, 210] on button "Status" at bounding box center [522, 208] width 224 height 14
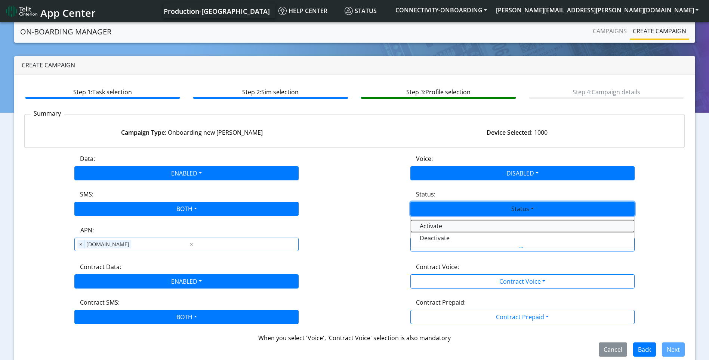
click at [450, 229] on button "Activate" at bounding box center [522, 226] width 223 height 12
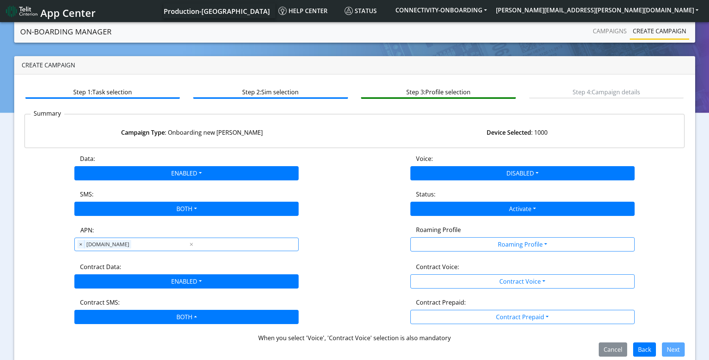
click at [450, 229] on label "Roaming Profile" at bounding box center [438, 229] width 45 height 9
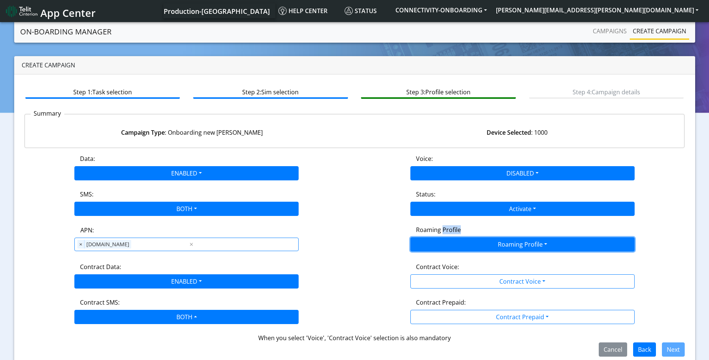
drag, startPoint x: 450, startPoint y: 229, endPoint x: 494, endPoint y: 243, distance: 46.1
click at [494, 243] on button "Roaming Profile" at bounding box center [522, 244] width 224 height 14
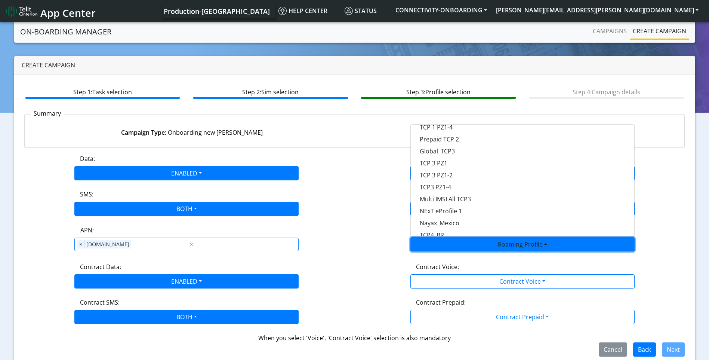
scroll to position [210, 0]
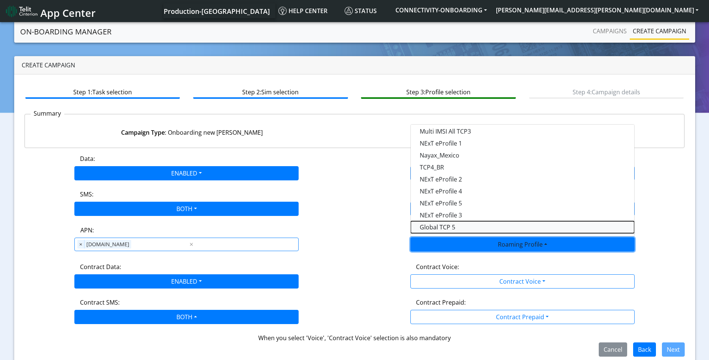
click at [442, 230] on Profile-dropdown "Global TCP 5" at bounding box center [522, 227] width 223 height 12
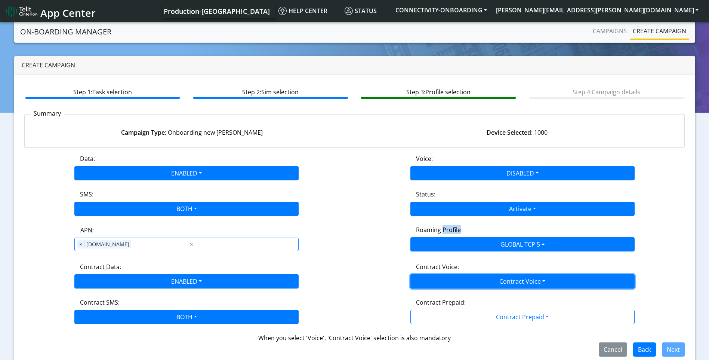
click at [504, 283] on button "Contract Voice" at bounding box center [522, 281] width 224 height 14
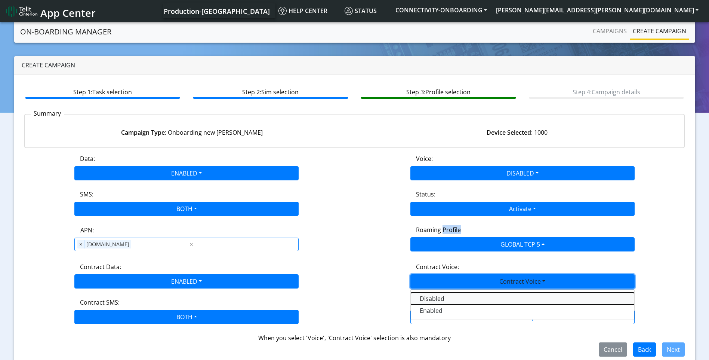
click at [448, 297] on Voicedisabled-dropdown "Disabled" at bounding box center [522, 298] width 223 height 12
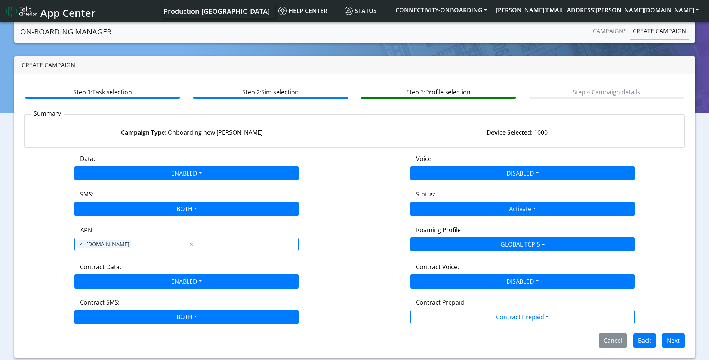
drag, startPoint x: 473, startPoint y: 308, endPoint x: 483, endPoint y: 312, distance: 11.4
click at [474, 308] on div "Contract Prepaid:" at bounding box center [522, 303] width 224 height 12
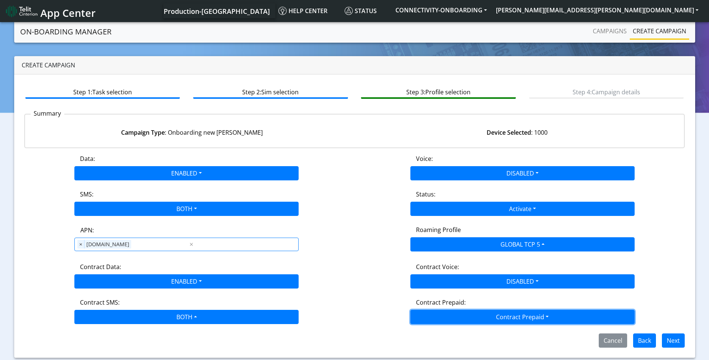
click at [484, 314] on button "Contract Prepaid" at bounding box center [522, 316] width 224 height 14
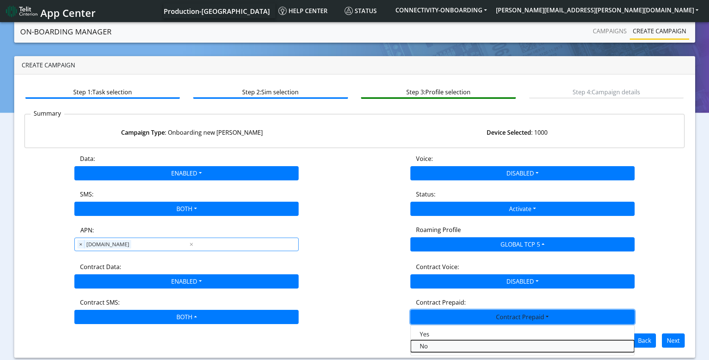
drag, startPoint x: 432, startPoint y: 342, endPoint x: 614, endPoint y: 331, distance: 182.3
click at [434, 342] on Prepaidnotprepaid-dropdown "No" at bounding box center [522, 346] width 223 height 12
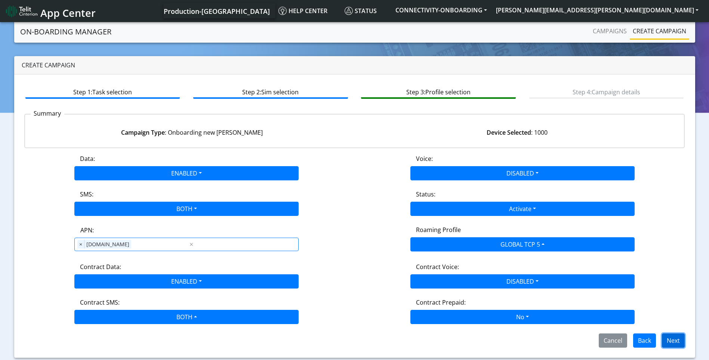
click at [682, 342] on button "Next" at bounding box center [673, 340] width 23 height 14
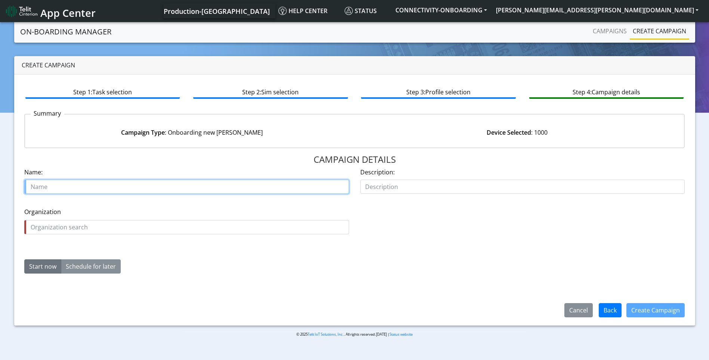
click at [72, 182] on input "text" at bounding box center [186, 186] width 325 height 14
type input "teletrac 28552 01 last 1k"
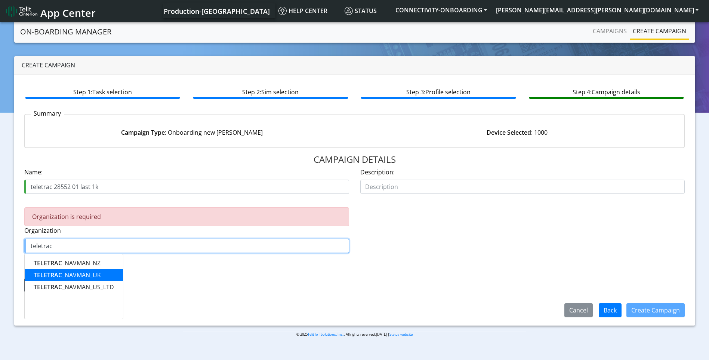
drag, startPoint x: 97, startPoint y: 272, endPoint x: 87, endPoint y: 278, distance: 11.4
click at [97, 272] on ngb-highlight "TELETRAC _NAVMAN_UK" at bounding box center [67, 275] width 67 height 8
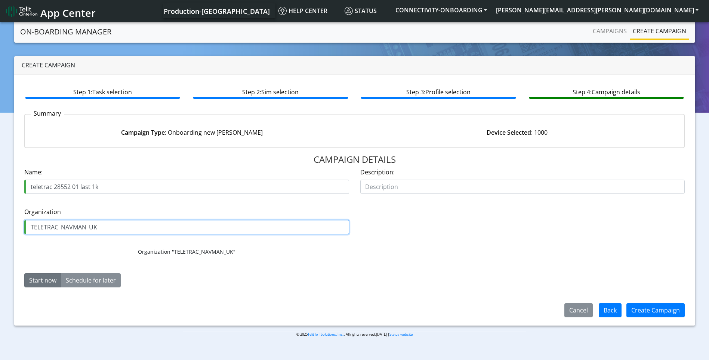
type input "TELETRAC_NAVMAN_UK"
click at [34, 280] on button "Start now" at bounding box center [42, 280] width 37 height 14
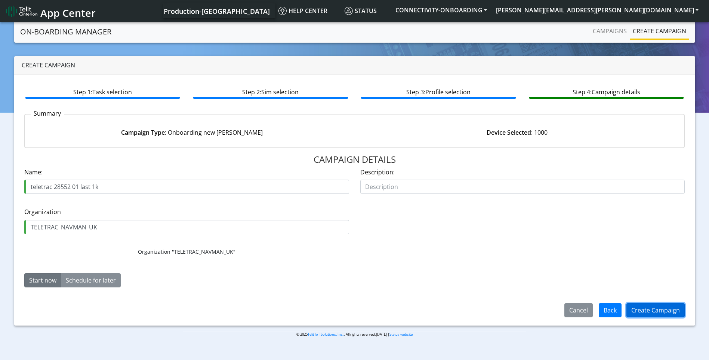
click at [638, 306] on button "Create Campaign" at bounding box center [655, 310] width 58 height 14
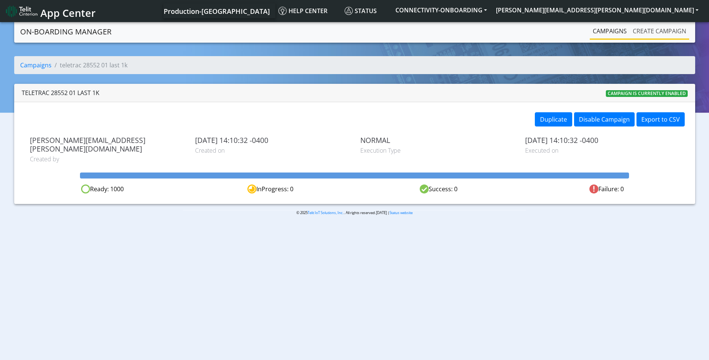
drag, startPoint x: 672, startPoint y: 29, endPoint x: 634, endPoint y: 36, distance: 38.5
click at [672, 29] on link "Create campaign" at bounding box center [659, 31] width 59 height 15
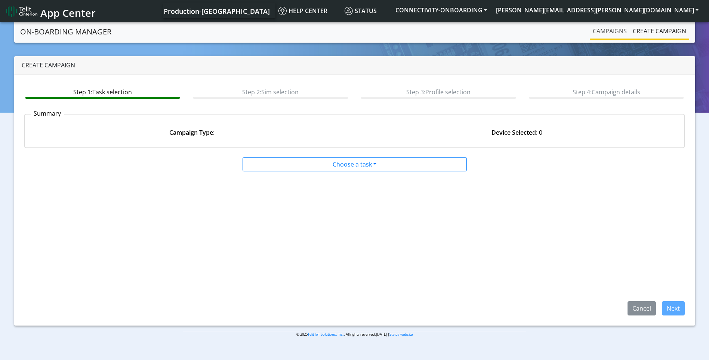
click at [610, 33] on link "Campaigns" at bounding box center [610, 31] width 40 height 15
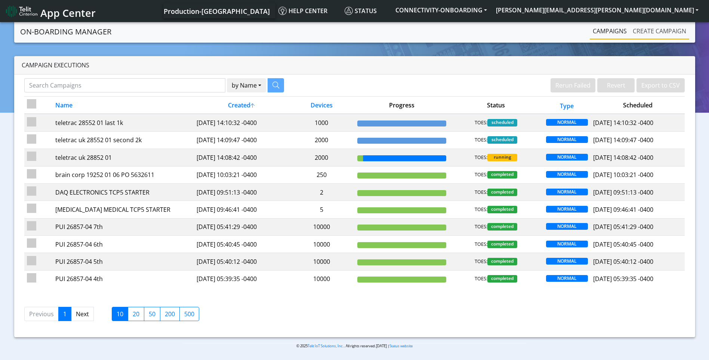
click at [664, 31] on link "Create campaign" at bounding box center [659, 31] width 59 height 15
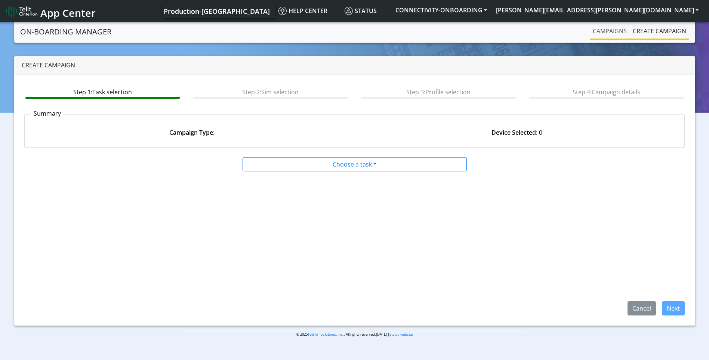
click at [610, 32] on link "Campaigns" at bounding box center [610, 31] width 40 height 15
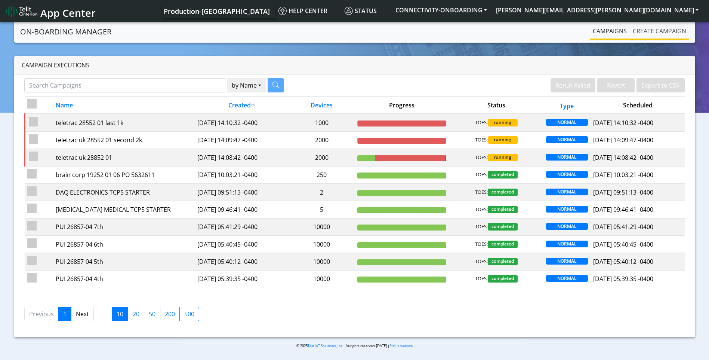
click at [657, 30] on link "Create campaign" at bounding box center [659, 31] width 59 height 15
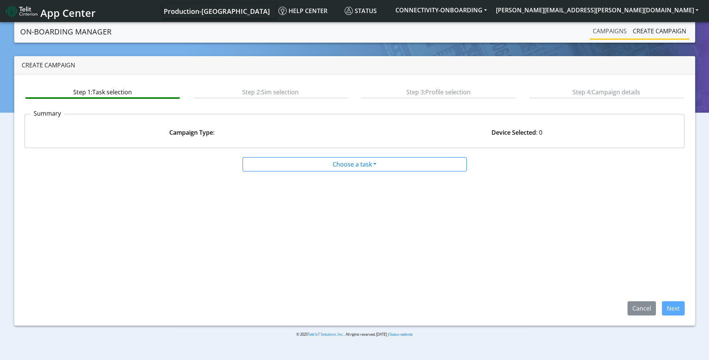
click at [612, 30] on link "Campaigns" at bounding box center [610, 31] width 40 height 15
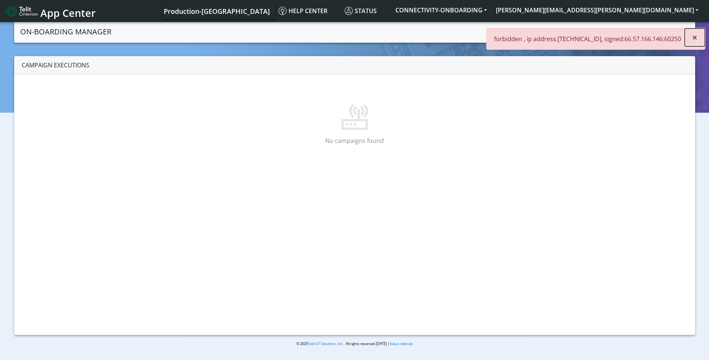
click at [693, 39] on span "×" at bounding box center [694, 37] width 5 height 12
click at [664, 3] on nav "App Center Production-US Help center Status CONNECTIVITY-ONBOARDING scott.kraje…" at bounding box center [354, 11] width 709 height 22
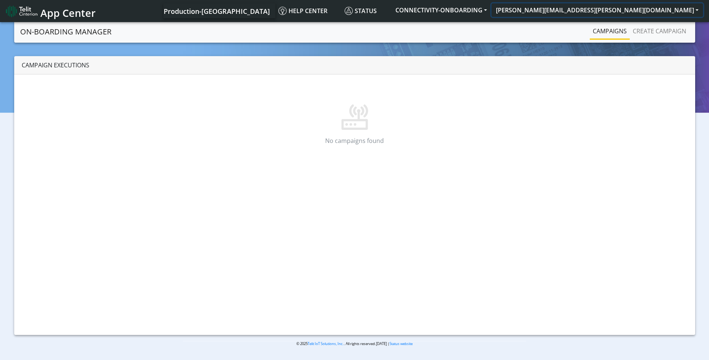
click at [651, 14] on button "[PERSON_NAME][EMAIL_ADDRESS][PERSON_NAME][DOMAIN_NAME]" at bounding box center [597, 9] width 212 height 13
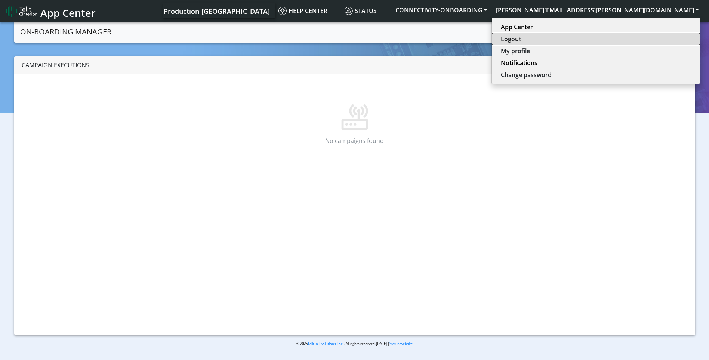
click at [633, 41] on button "Logout" at bounding box center [596, 39] width 208 height 12
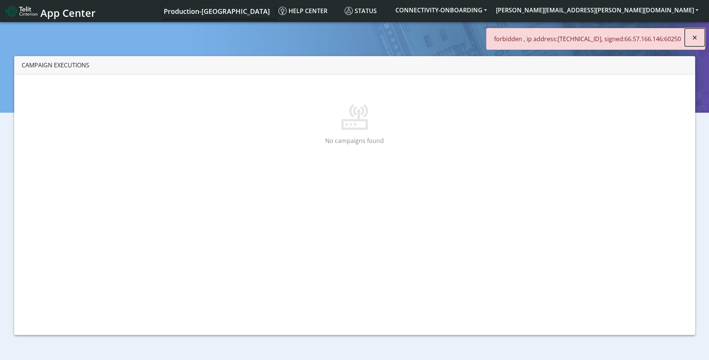
click at [697, 37] on span "×" at bounding box center [694, 37] width 5 height 12
